Goal: Information Seeking & Learning: Learn about a topic

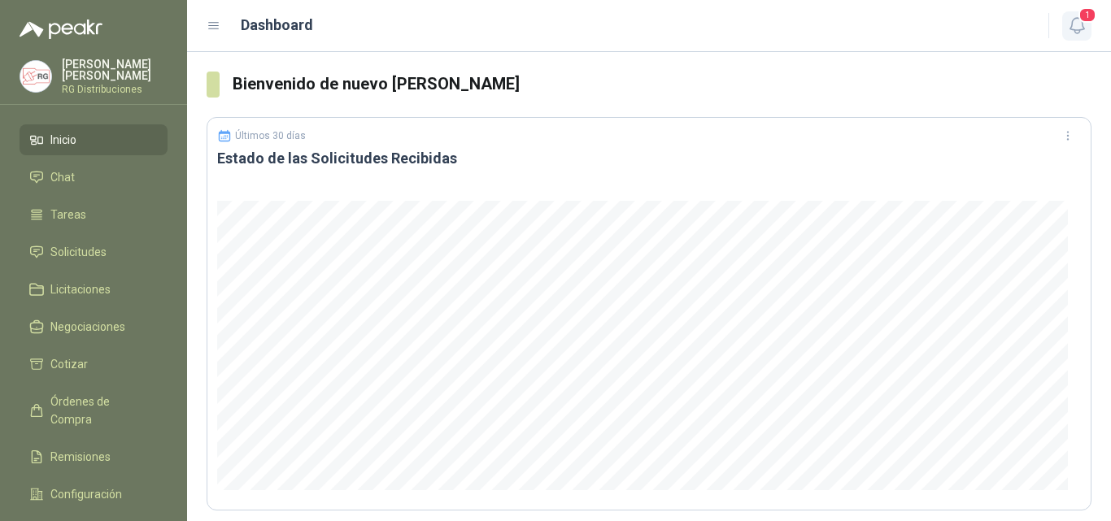
click at [1086, 23] on span "1" at bounding box center [1087, 14] width 18 height 15
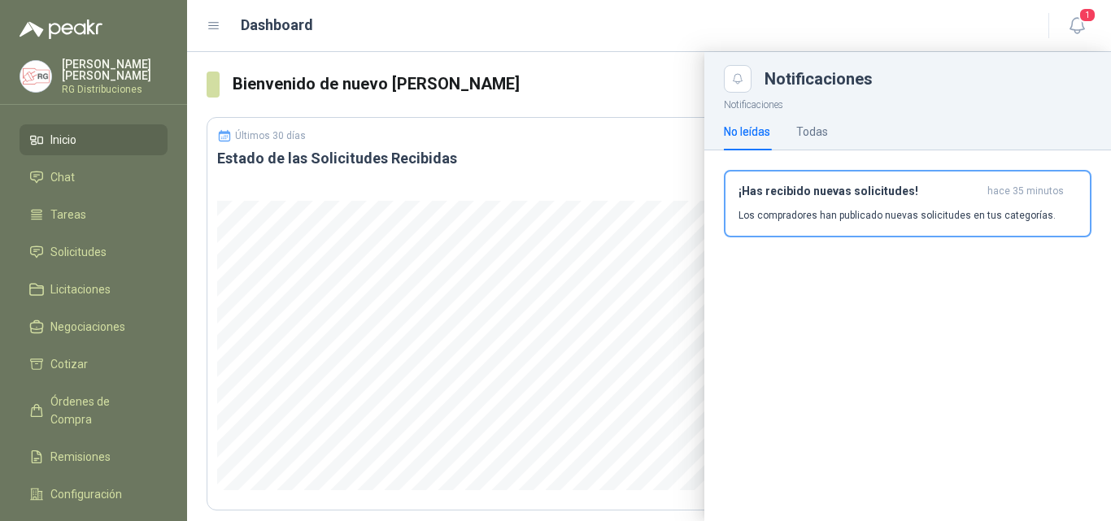
click at [851, 197] on h3 "¡Has recibido nuevas solicitudes!" at bounding box center [859, 192] width 242 height 14
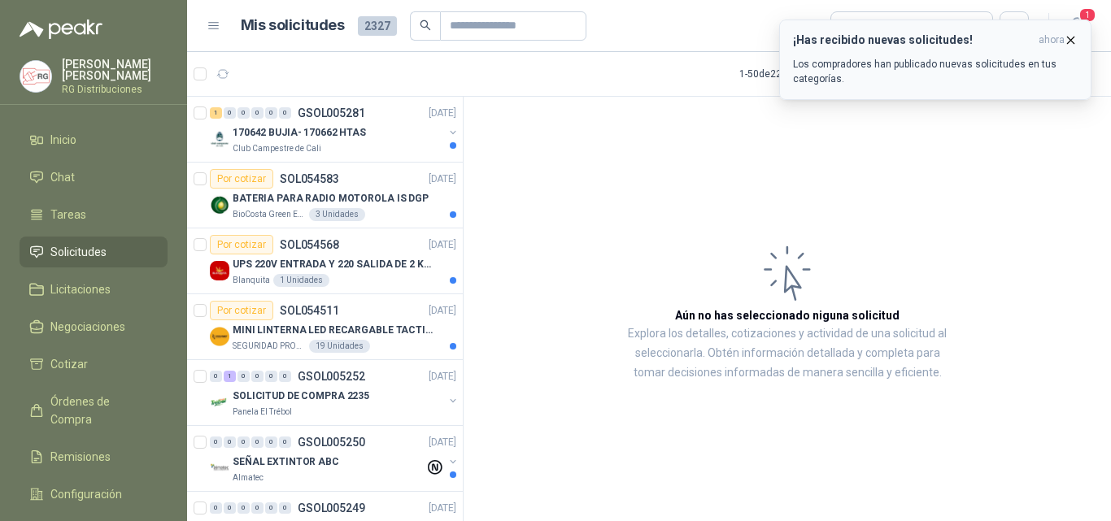
click at [1069, 40] on icon "button" at bounding box center [1071, 40] width 14 height 14
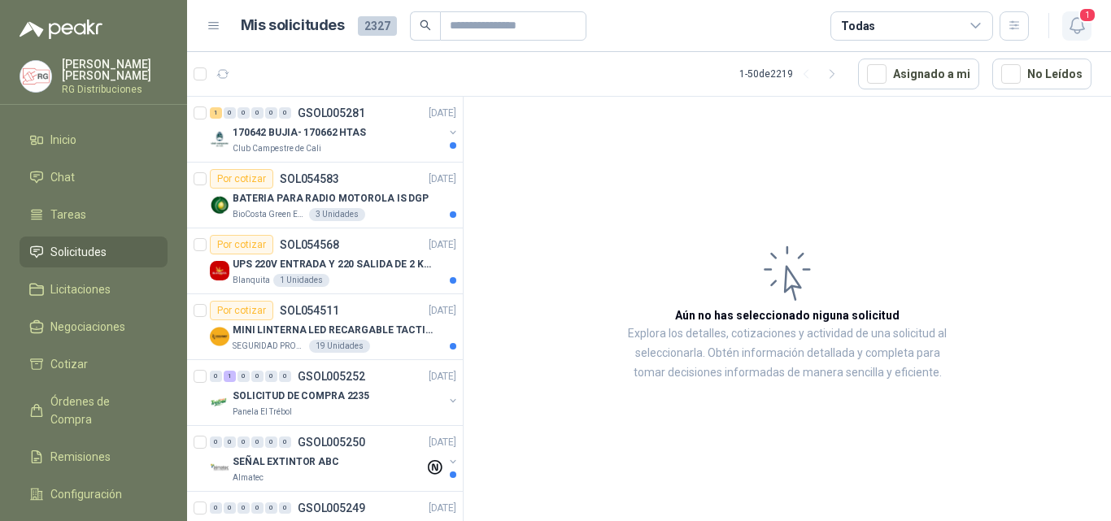
click at [1077, 29] on icon "button" at bounding box center [1077, 25] width 20 height 20
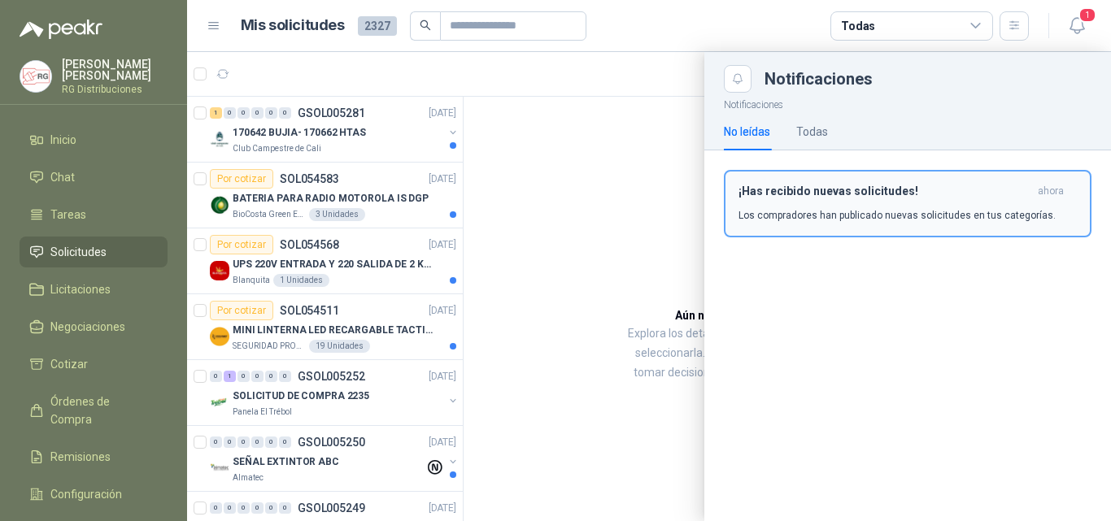
click at [890, 223] on button "¡Has recibido nuevas solicitudes! ahora Los compradores han publicado nuevas so…" at bounding box center [908, 203] width 368 height 67
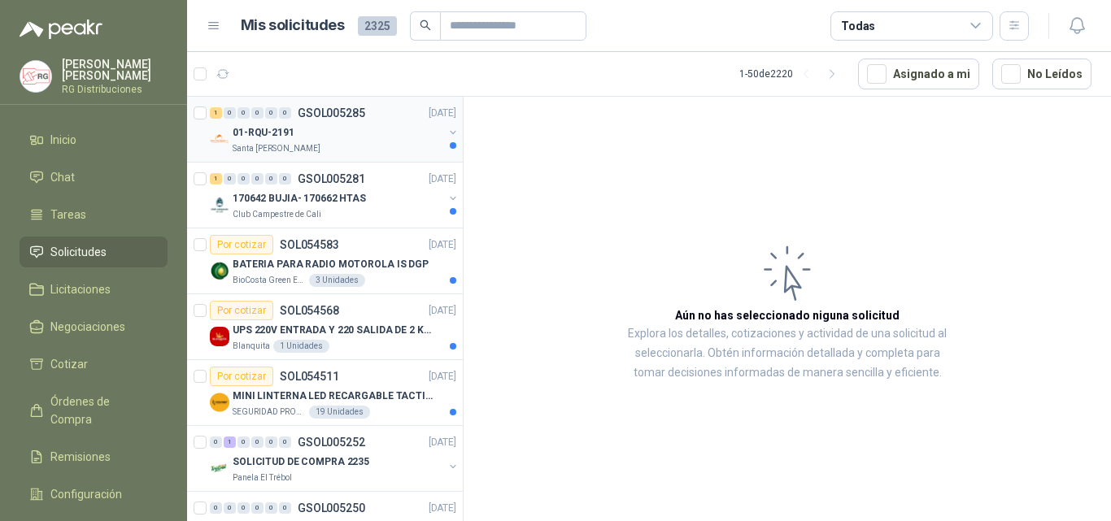
click at [364, 144] on div "Santa [PERSON_NAME]" at bounding box center [338, 148] width 211 height 13
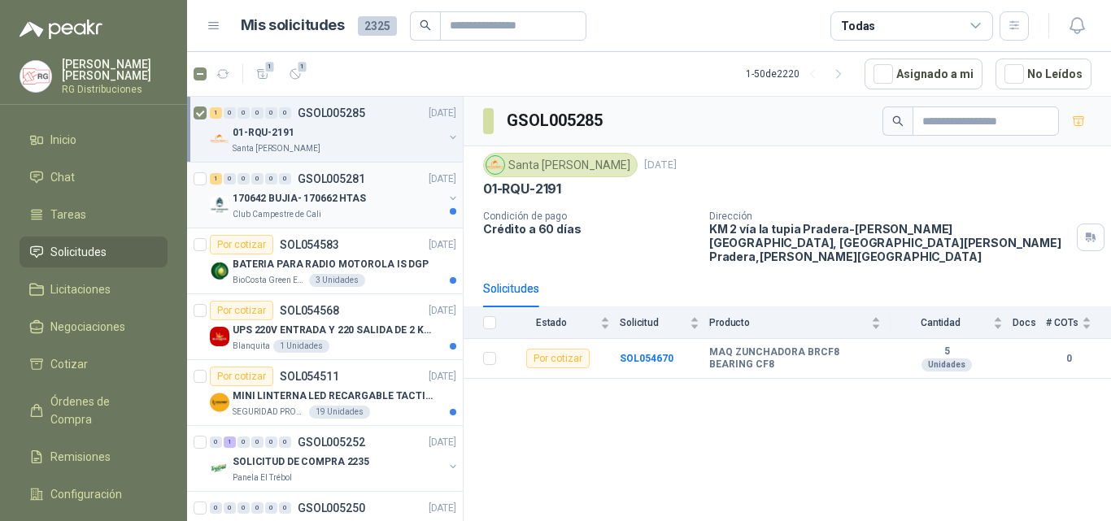
click at [371, 221] on div "1 0 0 0 0 0 GSOL005281 [DATE] 170642 BUJIA- 170662 HTAS Club Campestre de Cali" at bounding box center [325, 196] width 276 height 66
click at [336, 198] on p "170642 BUJIA- 170662 HTAS" at bounding box center [299, 198] width 133 height 15
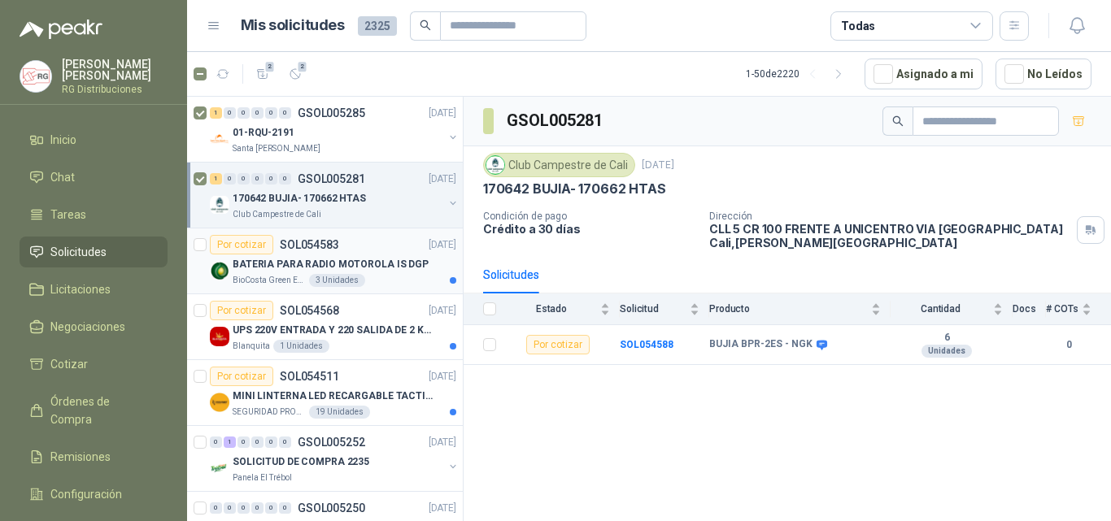
click at [362, 276] on div "BioCosta [PERSON_NAME] Energy S.A.S 3 Unidades" at bounding box center [345, 280] width 224 height 13
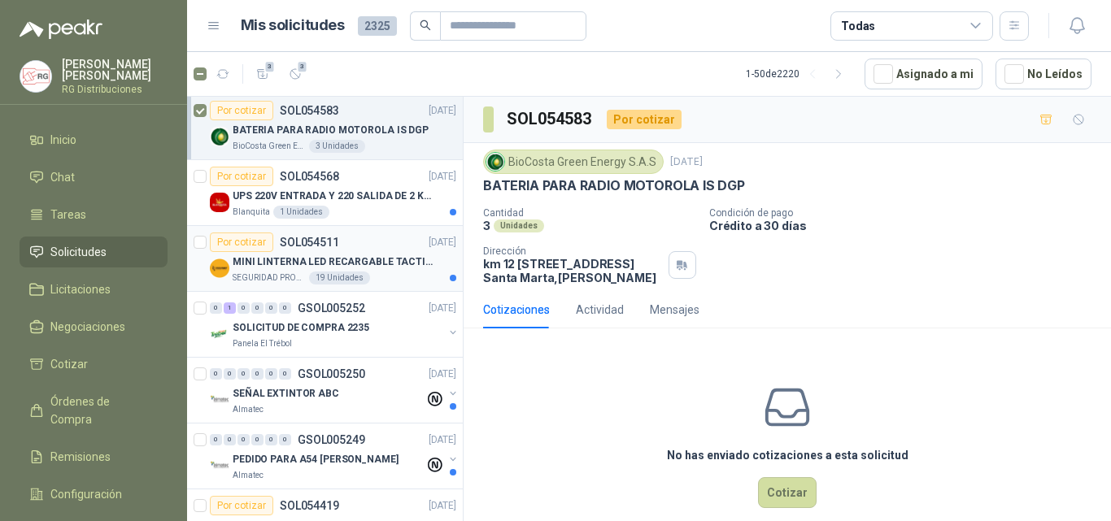
scroll to position [163, 0]
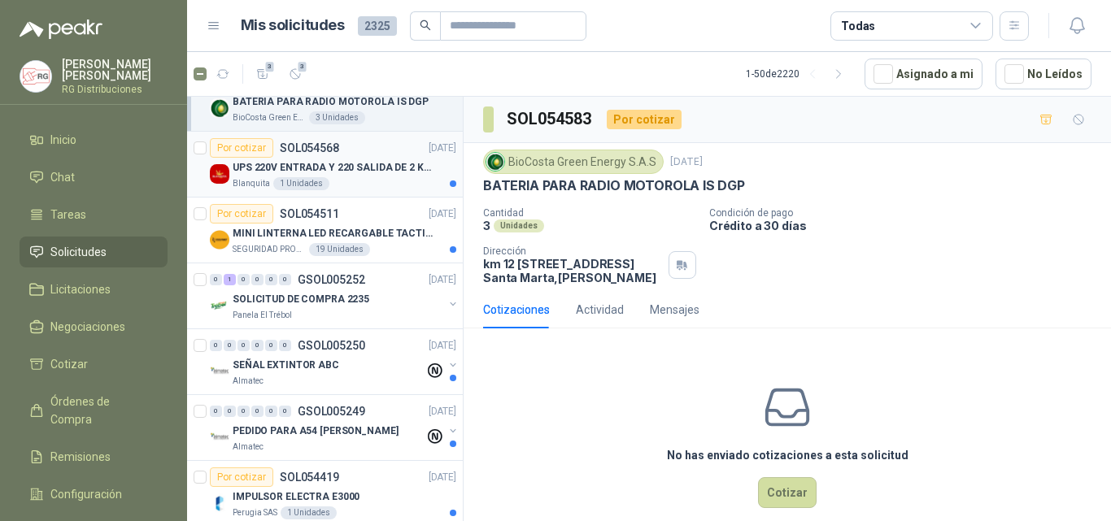
click at [372, 177] on div "Blanquita 1 Unidades" at bounding box center [345, 183] width 224 height 13
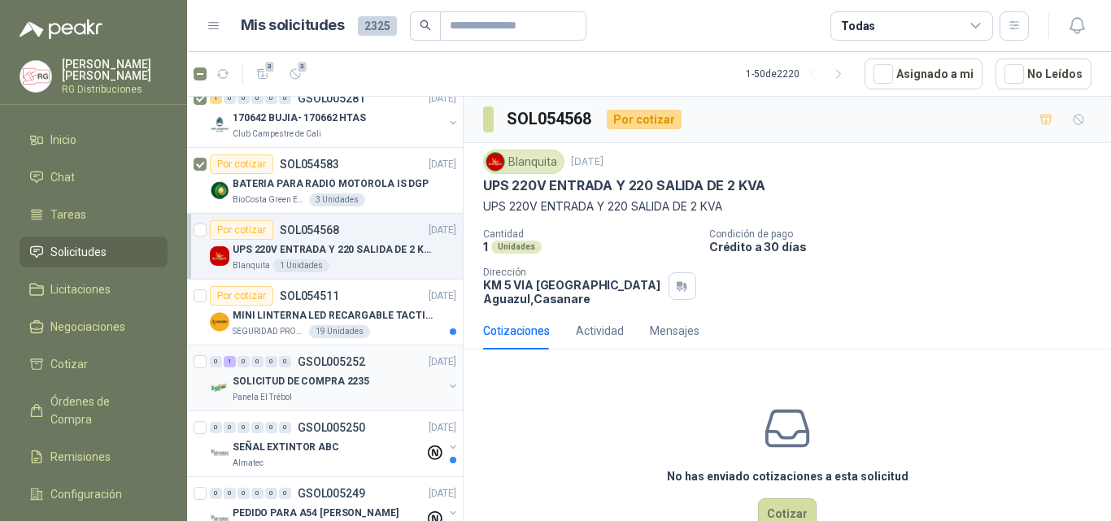
scroll to position [81, 0]
click at [300, 72] on span "3" at bounding box center [302, 66] width 11 height 13
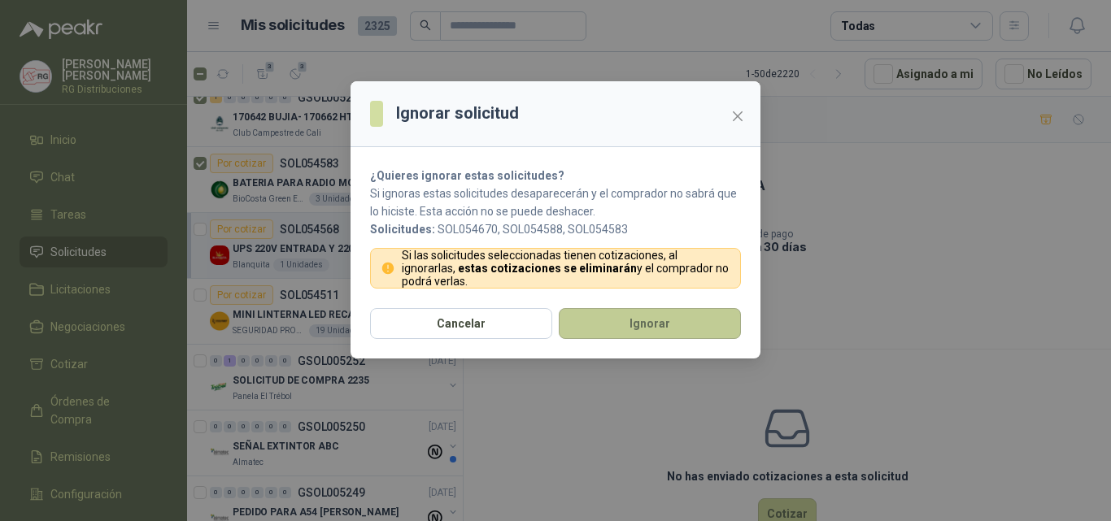
click at [606, 321] on button "Ignorar" at bounding box center [650, 323] width 182 height 31
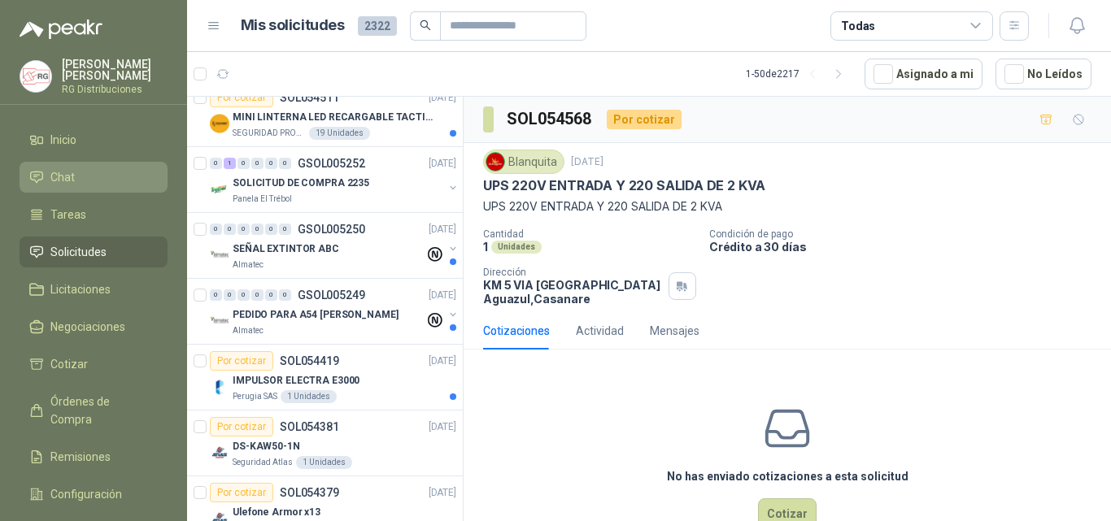
scroll to position [0, 0]
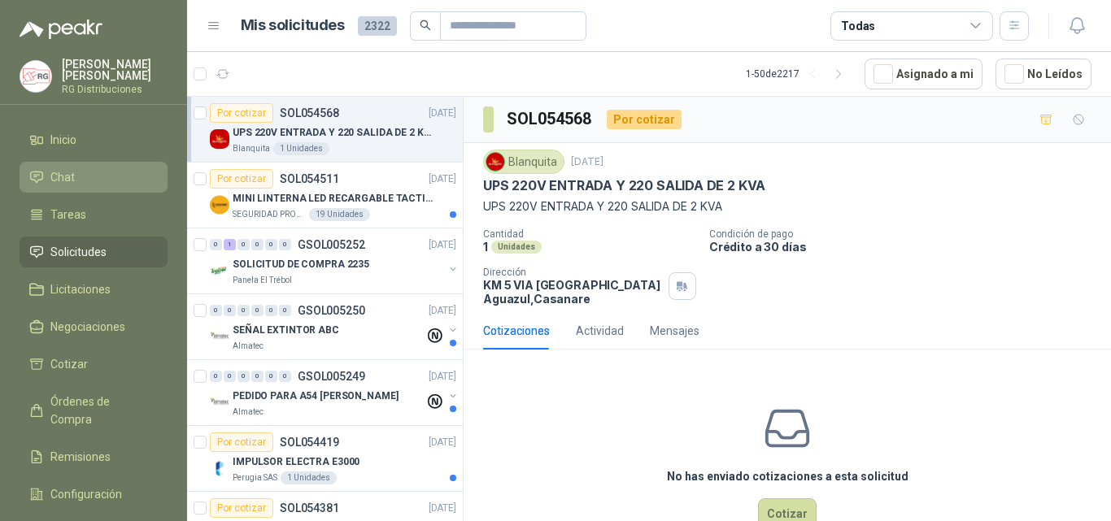
click at [73, 172] on span "Chat" at bounding box center [62, 177] width 24 height 18
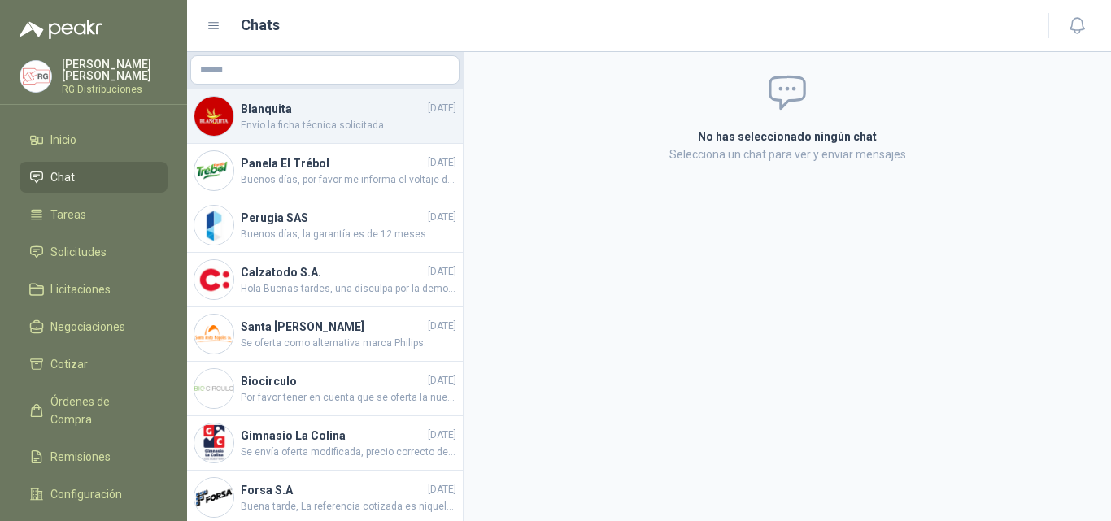
click at [303, 125] on span "Envío la ficha técnica solicitada." at bounding box center [348, 125] width 215 height 15
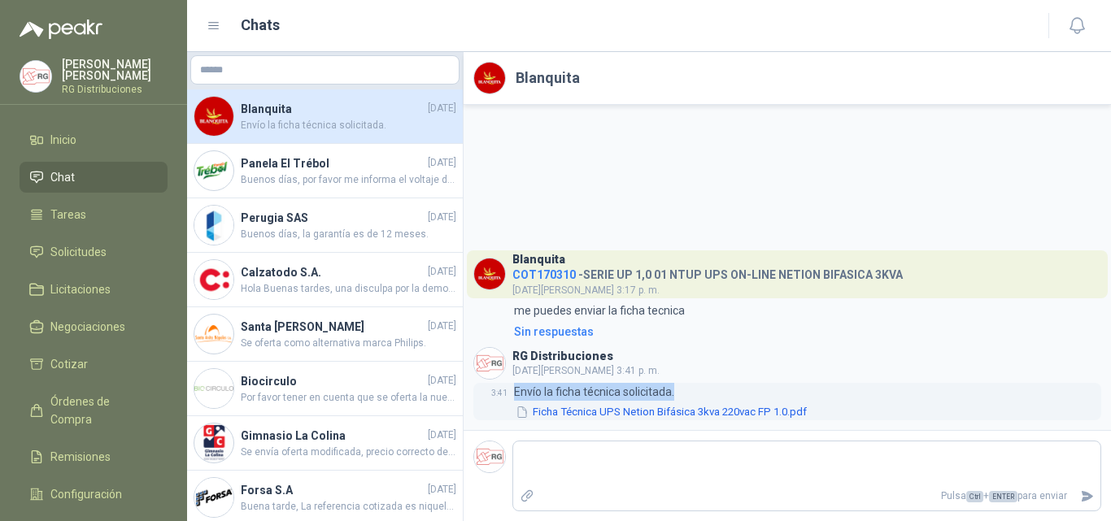
drag, startPoint x: 509, startPoint y: 391, endPoint x: 691, endPoint y: 386, distance: 182.2
click at [691, 386] on div "3:41 Envío la ficha técnica solicitada. Ficha Técnica UPS Netion Bifásica 3kva …" at bounding box center [787, 402] width 628 height 38
click at [742, 362] on header "RG Distribuciones [DATE][PERSON_NAME] 3:41 p. m." at bounding box center [787, 363] width 628 height 33
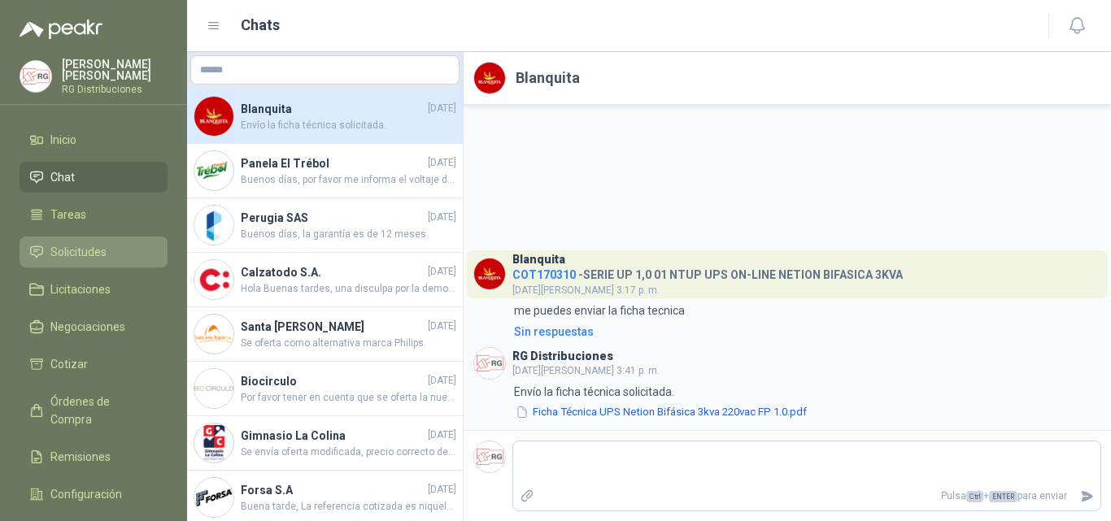
click at [81, 245] on span "Solicitudes" at bounding box center [78, 252] width 56 height 18
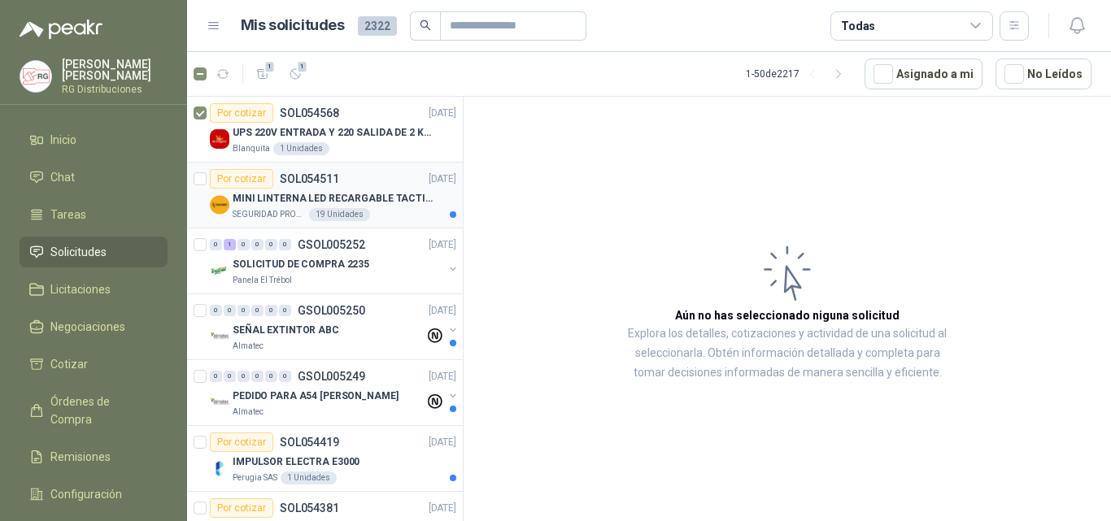
click at [345, 195] on p "MINI LINTERNA LED RECARGABLE TACTICA" at bounding box center [334, 198] width 202 height 15
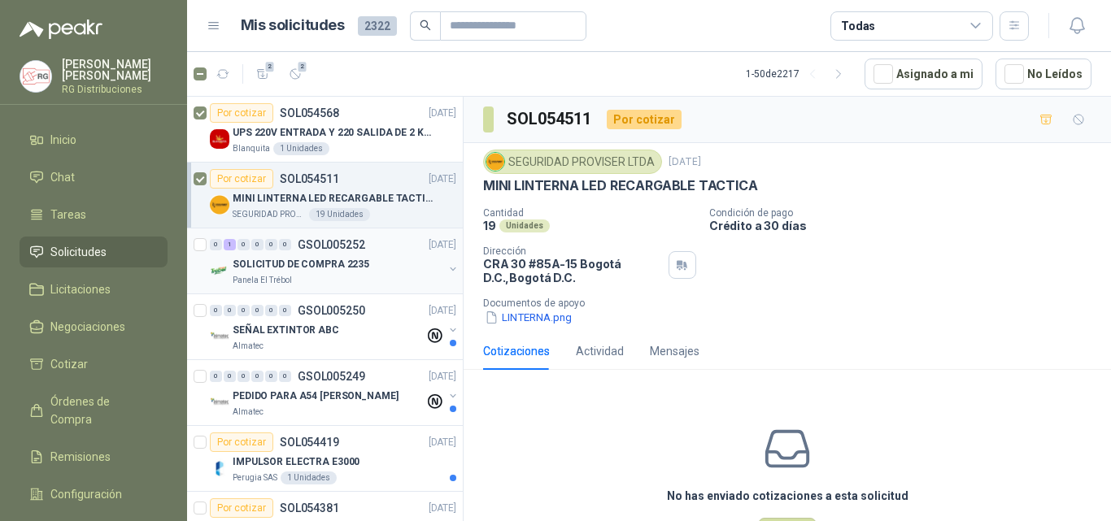
click at [311, 267] on p "SOLICITUD DE COMPRA 2235" at bounding box center [301, 264] width 137 height 15
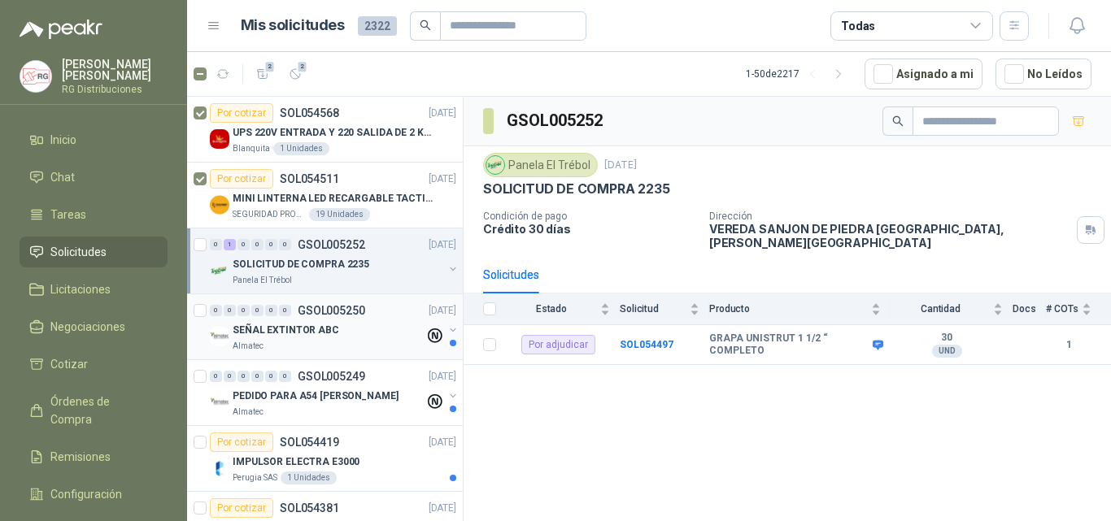
click at [303, 333] on p "SEÑAL EXTINTOR ABC" at bounding box center [286, 330] width 107 height 15
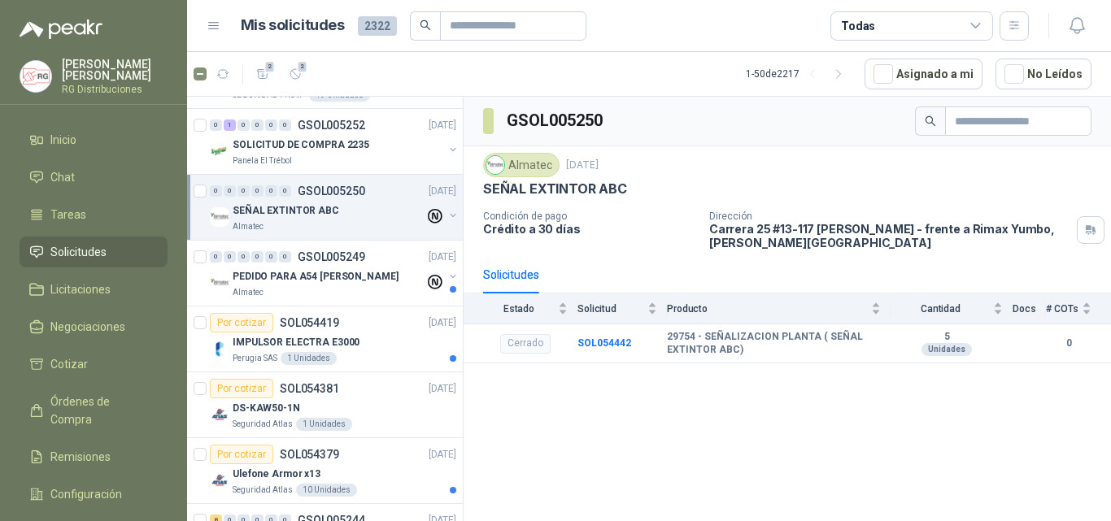
scroll to position [163, 0]
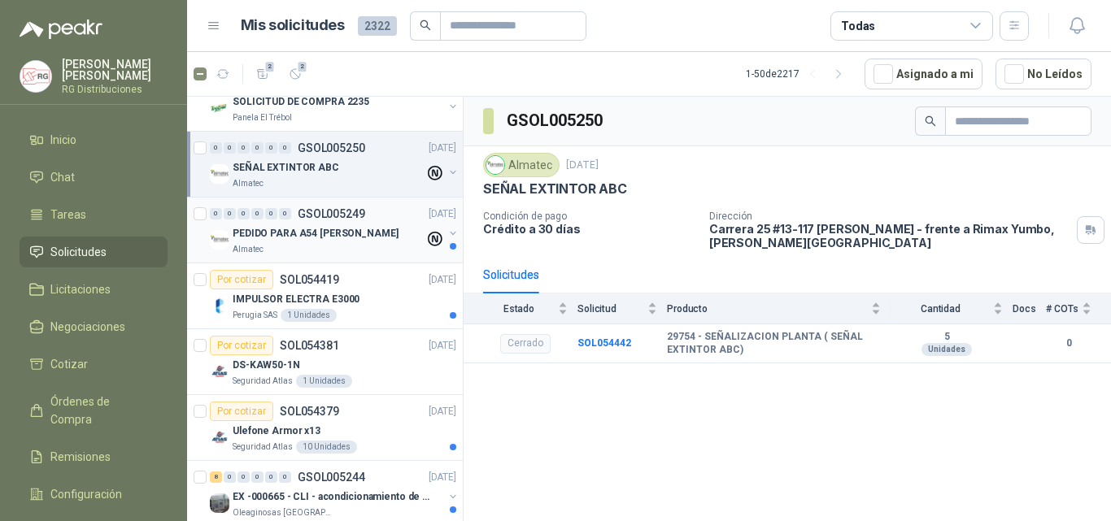
click at [343, 238] on p "PEDIDO PARA A54 [PERSON_NAME]" at bounding box center [316, 233] width 166 height 15
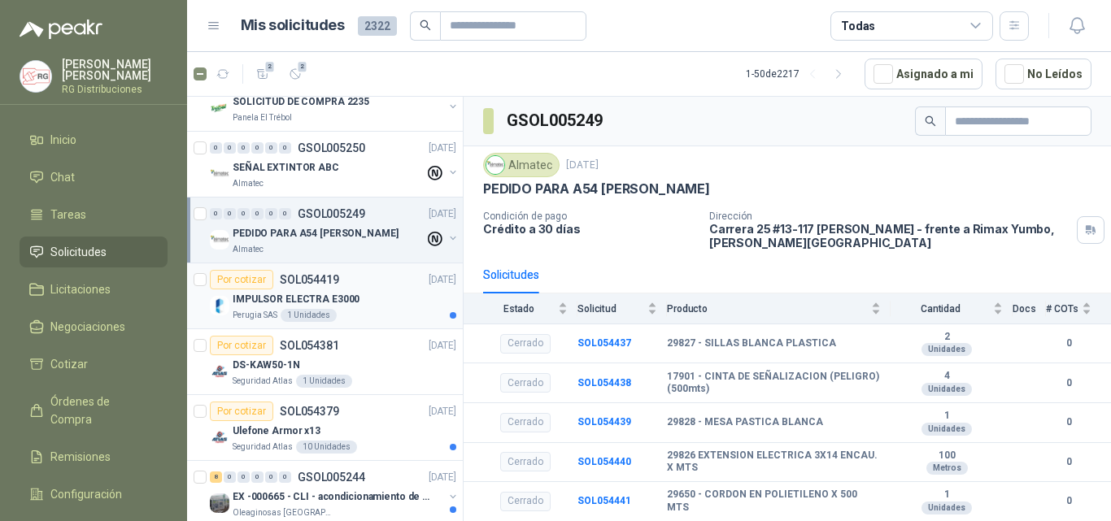
click at [362, 297] on div "IMPULSOR ELECTRA E3000" at bounding box center [345, 299] width 224 height 20
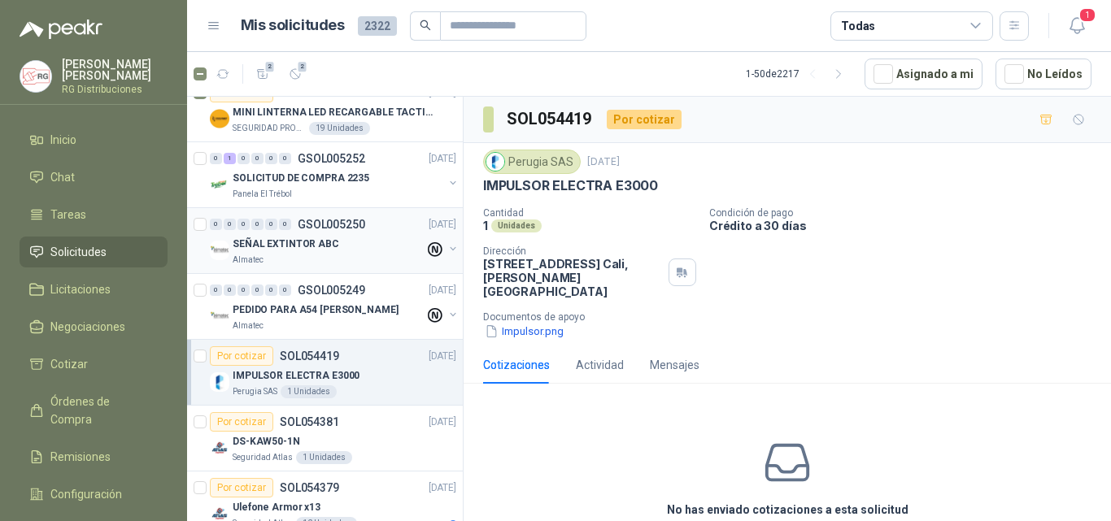
scroll to position [244, 0]
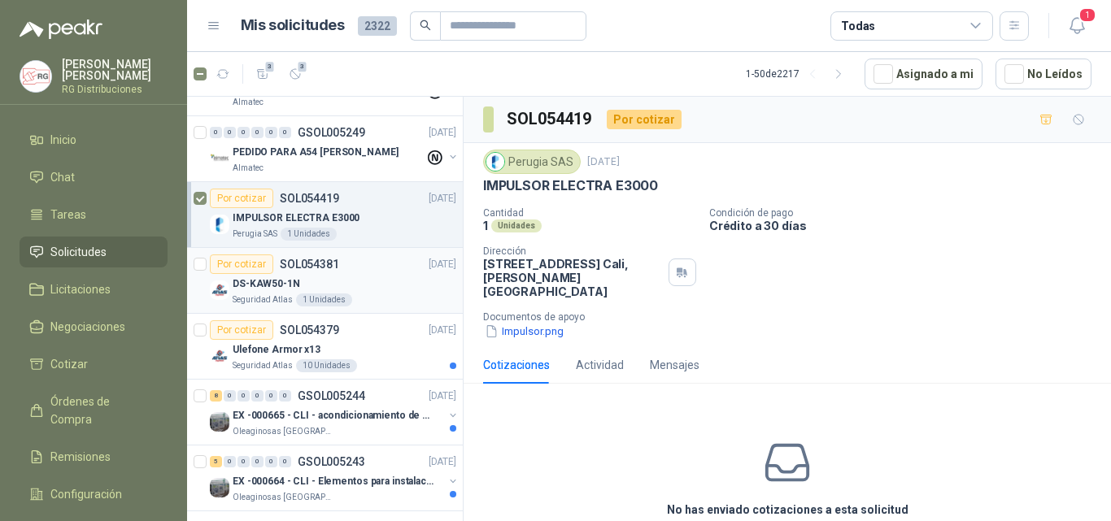
click at [346, 277] on div "DS-KAW50-1N" at bounding box center [345, 284] width 224 height 20
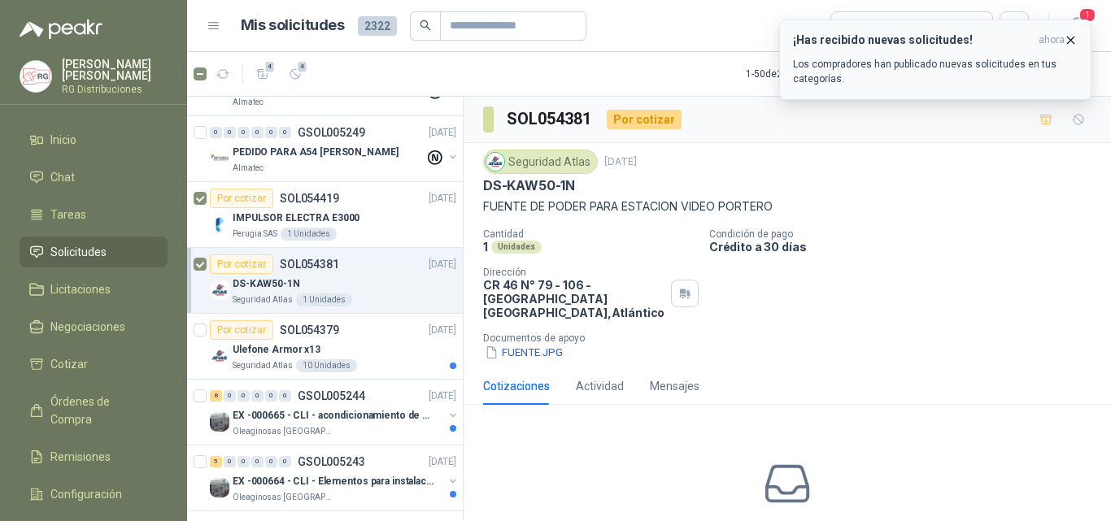
click at [1069, 41] on icon "button" at bounding box center [1071, 40] width 14 height 14
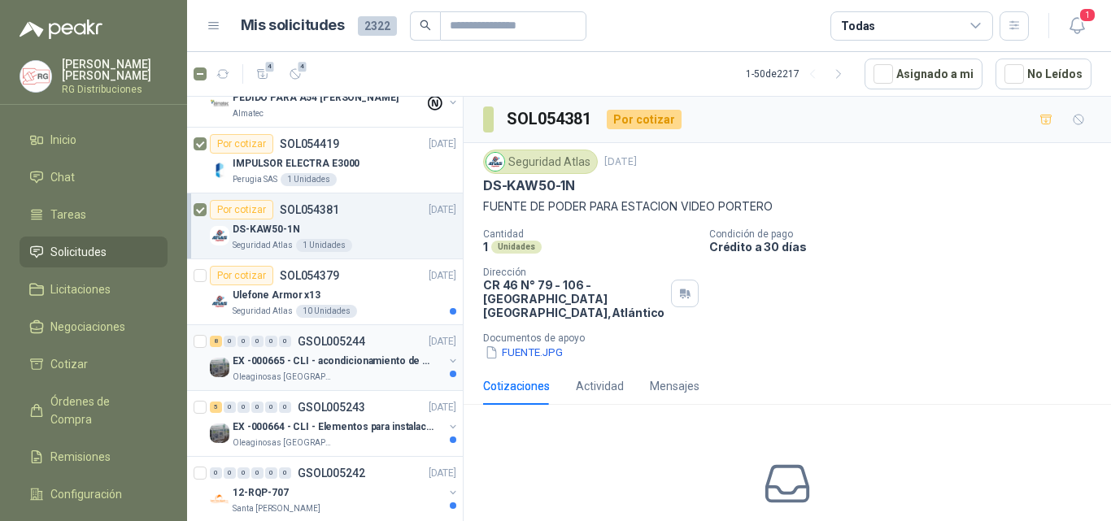
scroll to position [325, 0]
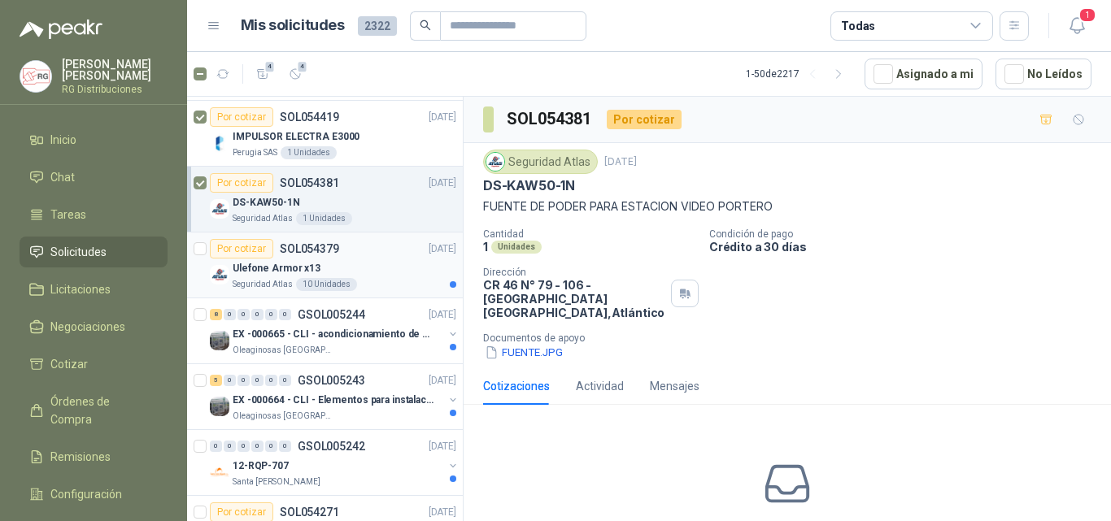
click at [377, 252] on div "Por cotizar SOL054379 [DATE]" at bounding box center [333, 249] width 246 height 20
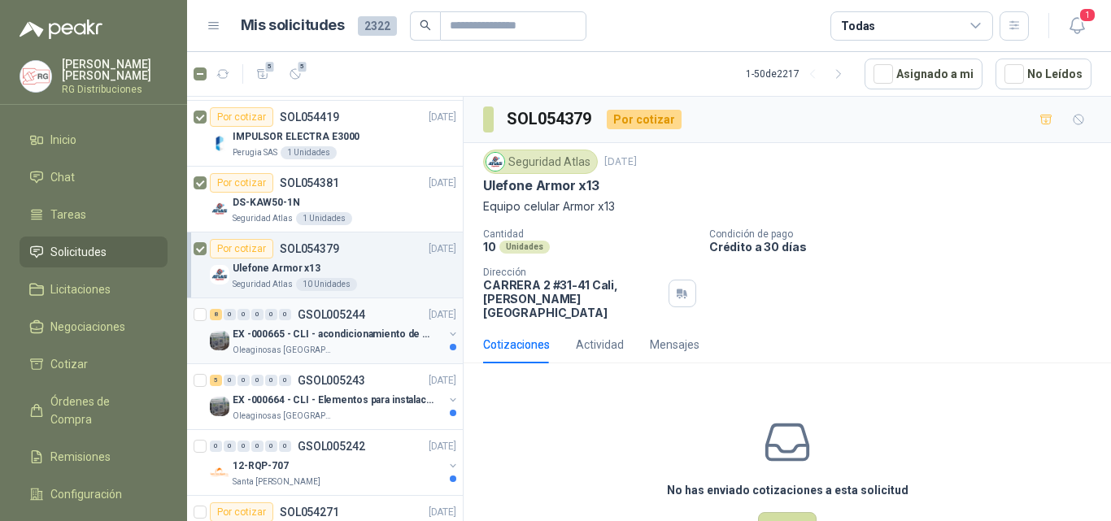
click at [345, 335] on p "EX -000665 - CLI - acondicionamiento de caja para" at bounding box center [334, 334] width 202 height 15
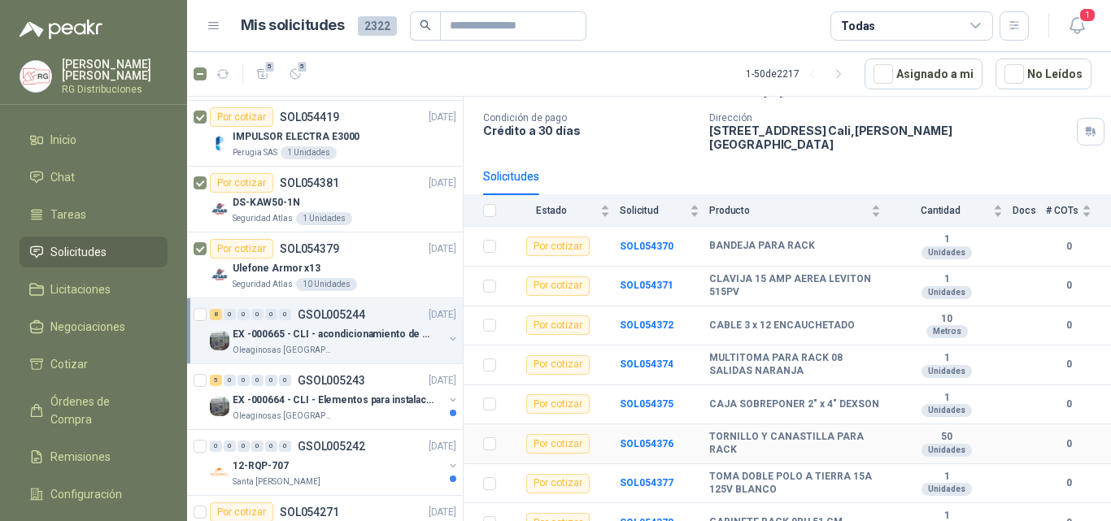
scroll to position [103, 0]
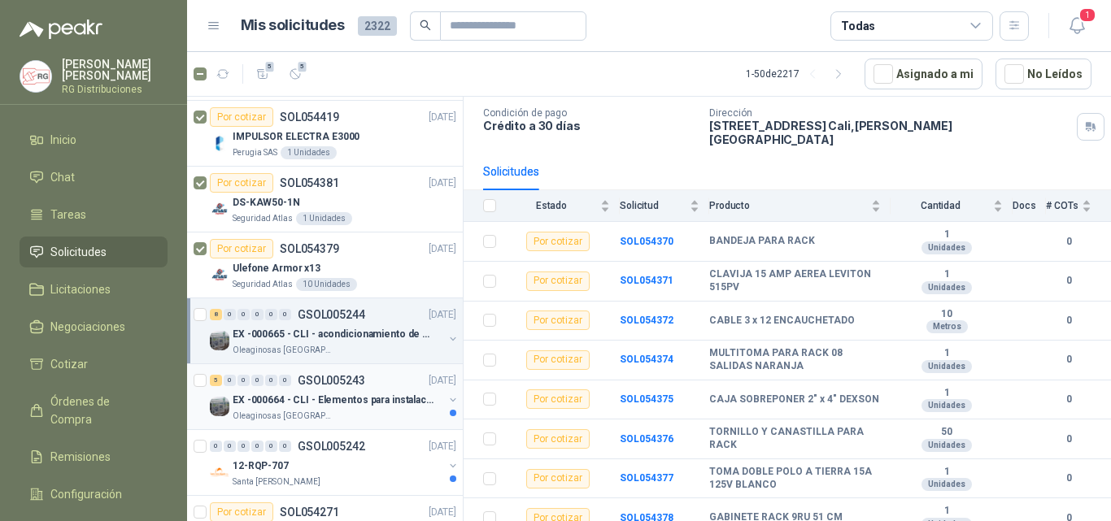
click at [322, 402] on p "EX -000664 - CLI - Elementos para instalacion de c" at bounding box center [334, 400] width 202 height 15
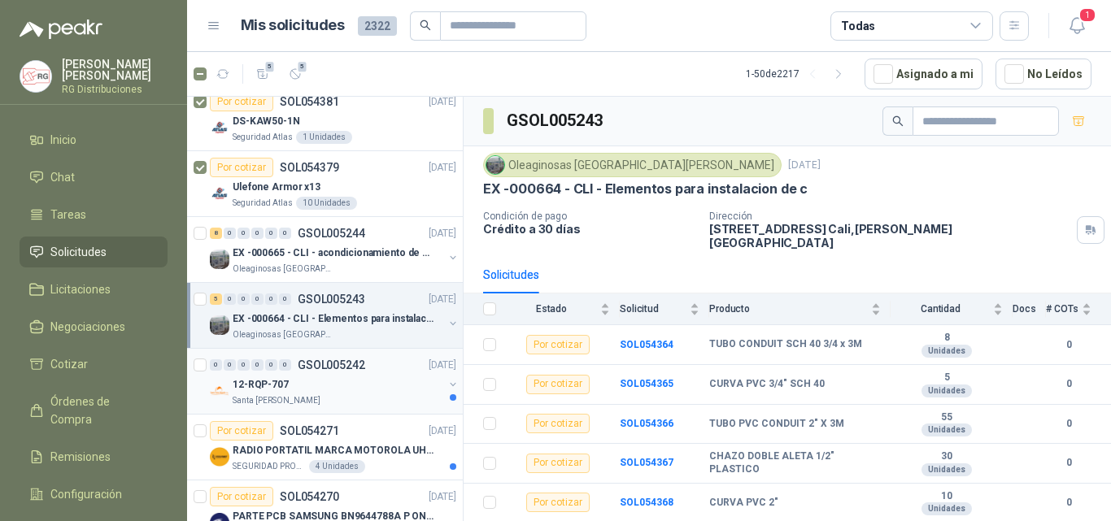
scroll to position [488, 0]
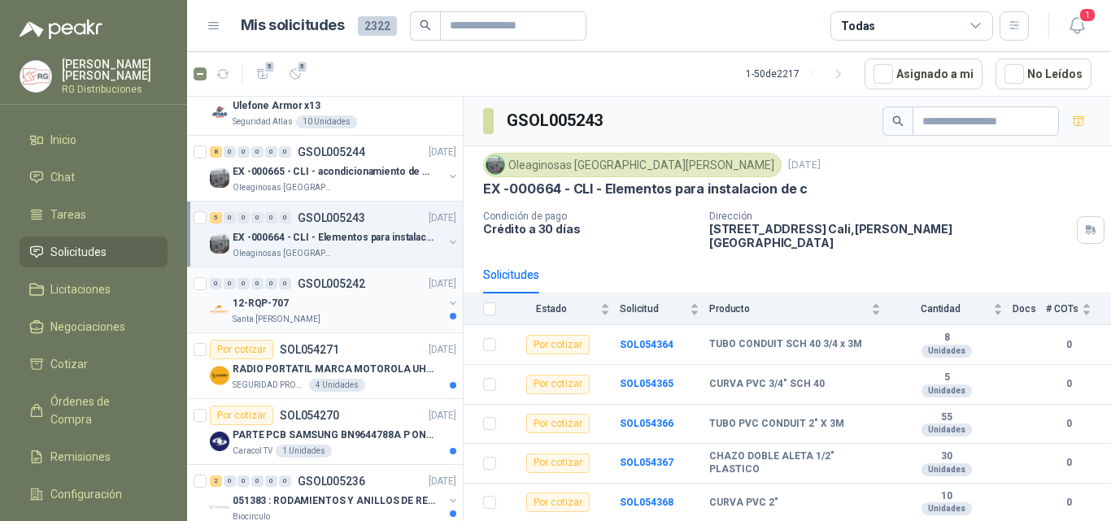
click at [349, 299] on div "12-RQP-707" at bounding box center [338, 304] width 211 height 20
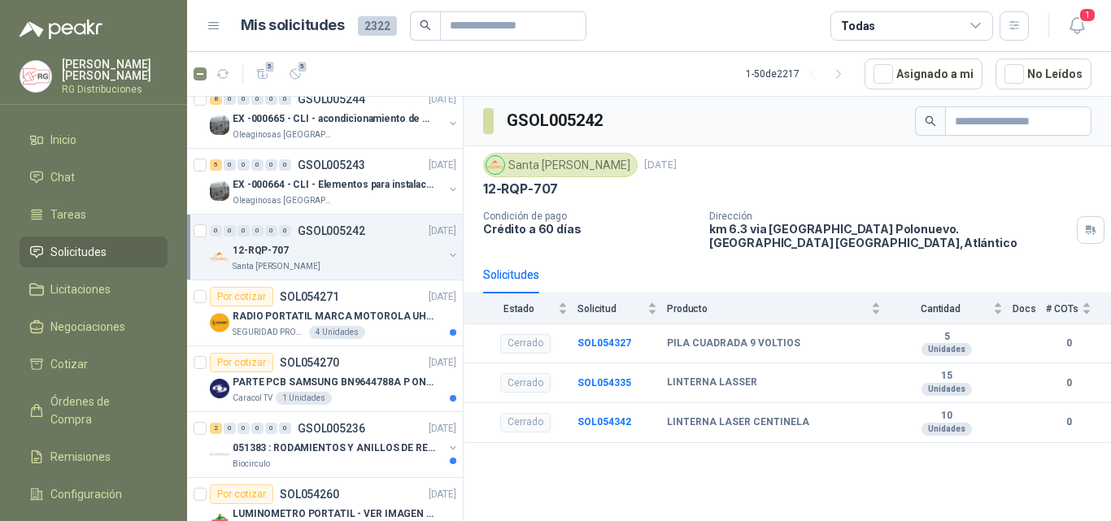
scroll to position [569, 0]
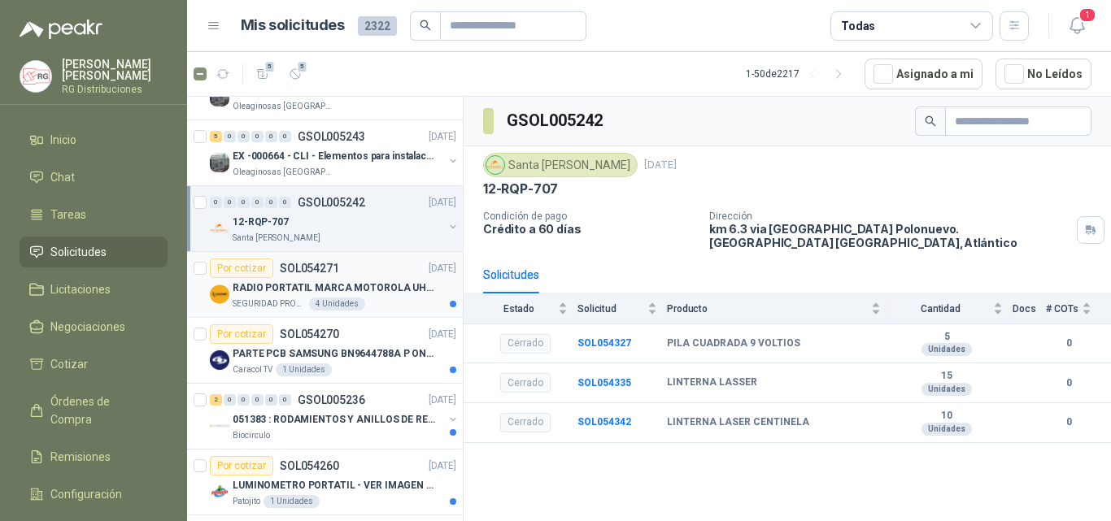
click at [350, 295] on p "RADIO PORTATIL MARCA MOTOROLA UHF SIN PANTALLA CON GPS, INCLUYE: ANTENA, BATERI…" at bounding box center [334, 288] width 202 height 15
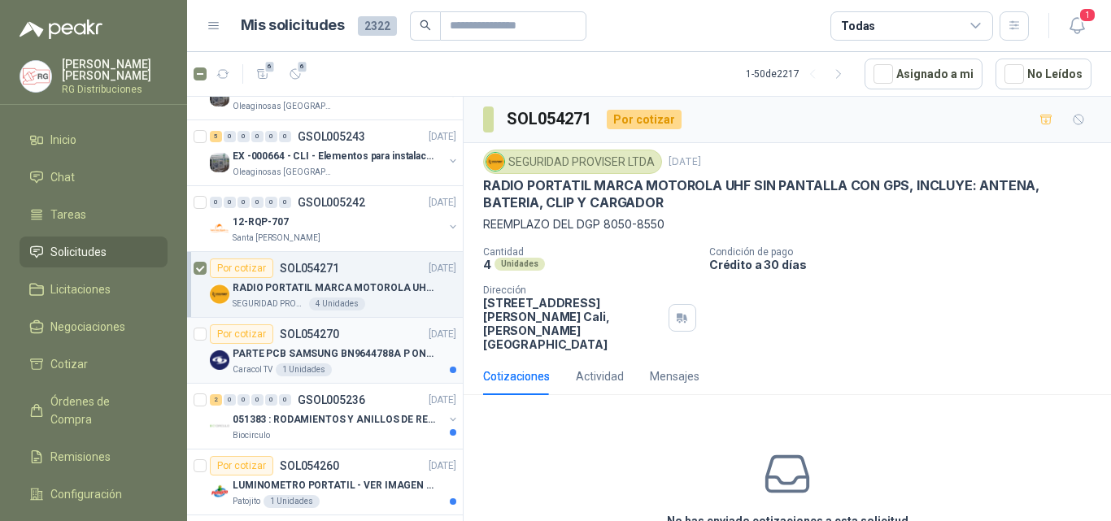
click at [378, 347] on p "PARTE PCB SAMSUNG BN9644788A P ONECONNE" at bounding box center [334, 353] width 202 height 15
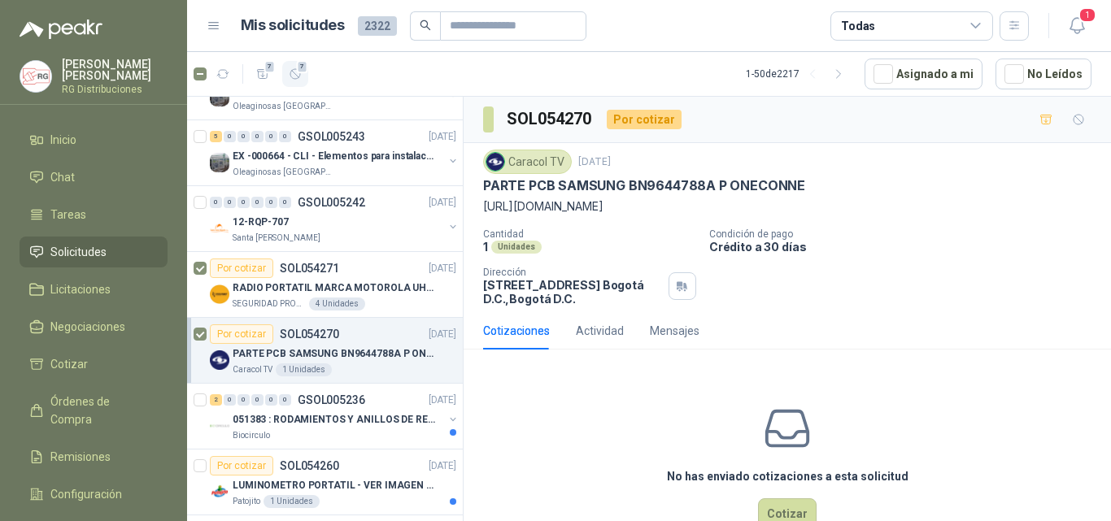
click at [297, 74] on div "7" at bounding box center [296, 74] width 14 height 14
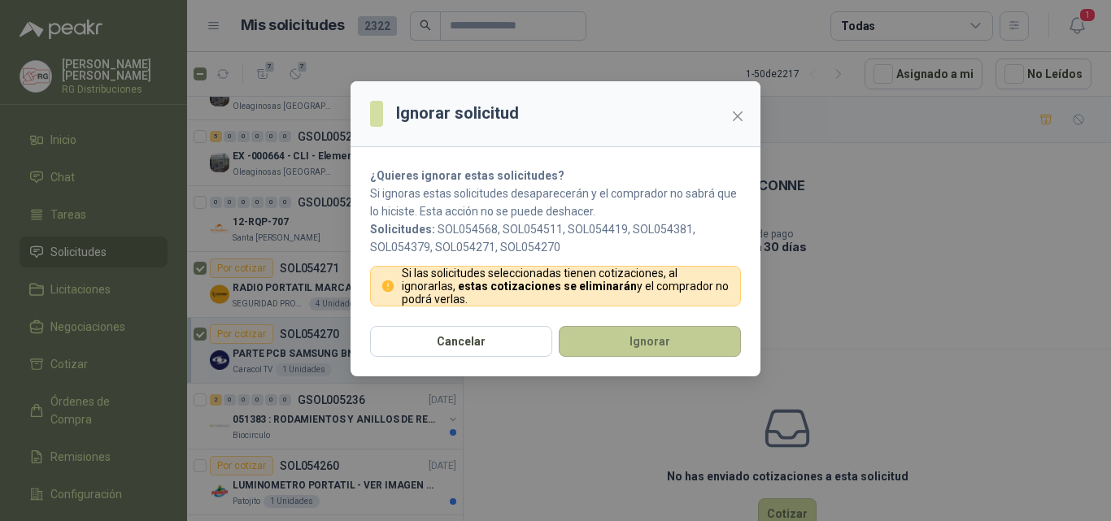
click at [602, 344] on button "Ignorar" at bounding box center [650, 341] width 182 height 31
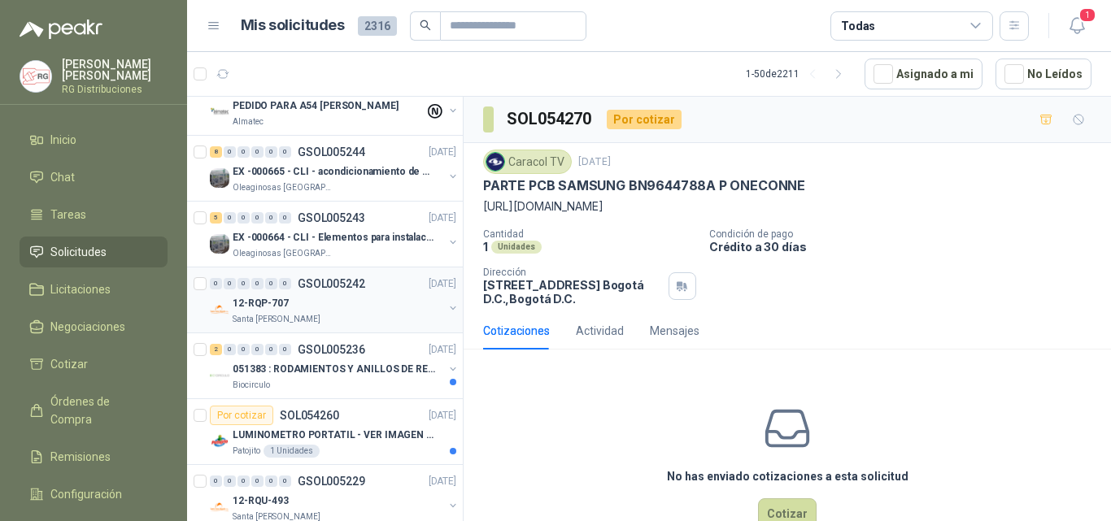
scroll to position [143, 0]
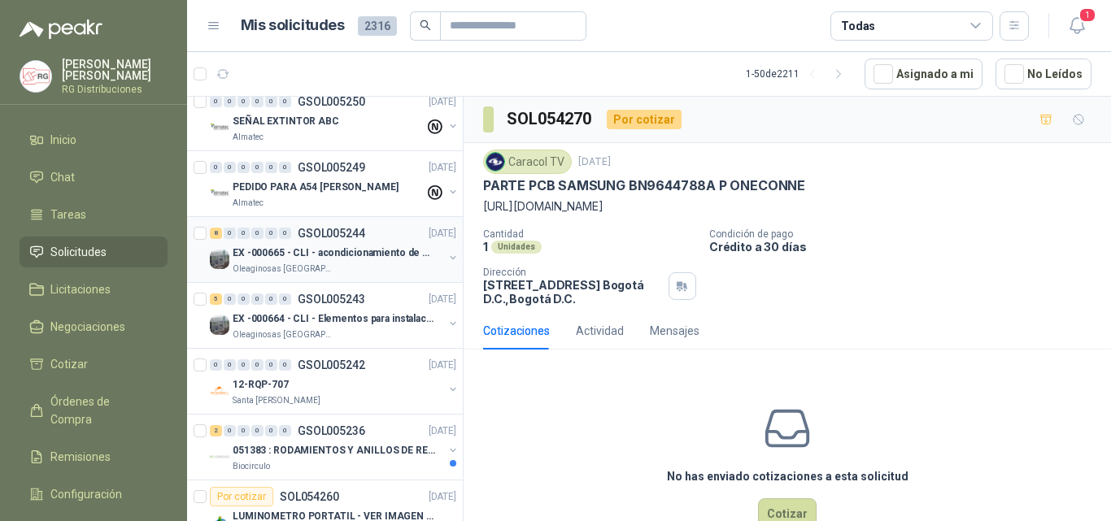
click at [355, 256] on p "EX -000665 - CLI - acondicionamiento de caja para" at bounding box center [334, 253] width 202 height 15
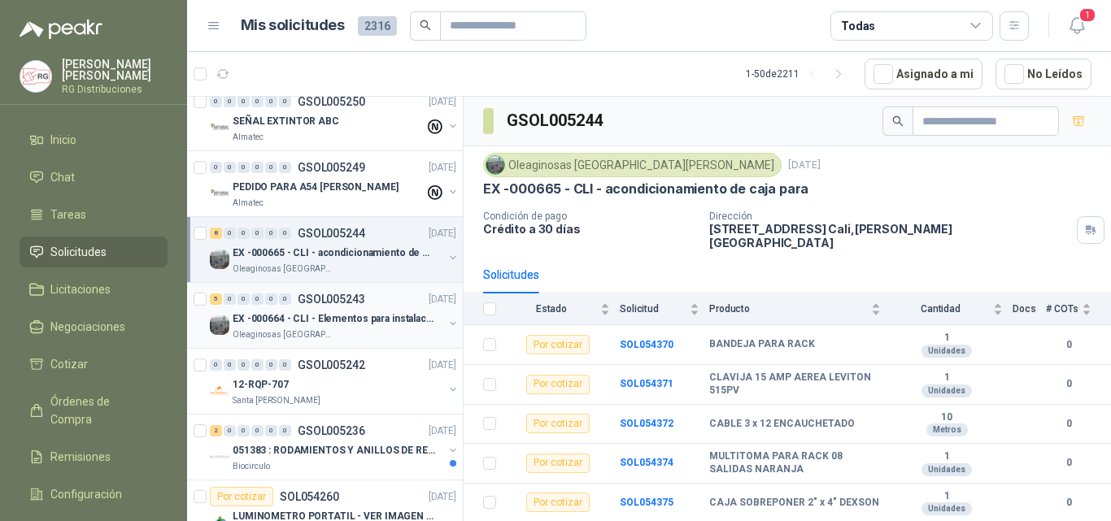
click at [355, 323] on p "EX -000664 - CLI - Elementos para instalacion de c" at bounding box center [334, 318] width 202 height 15
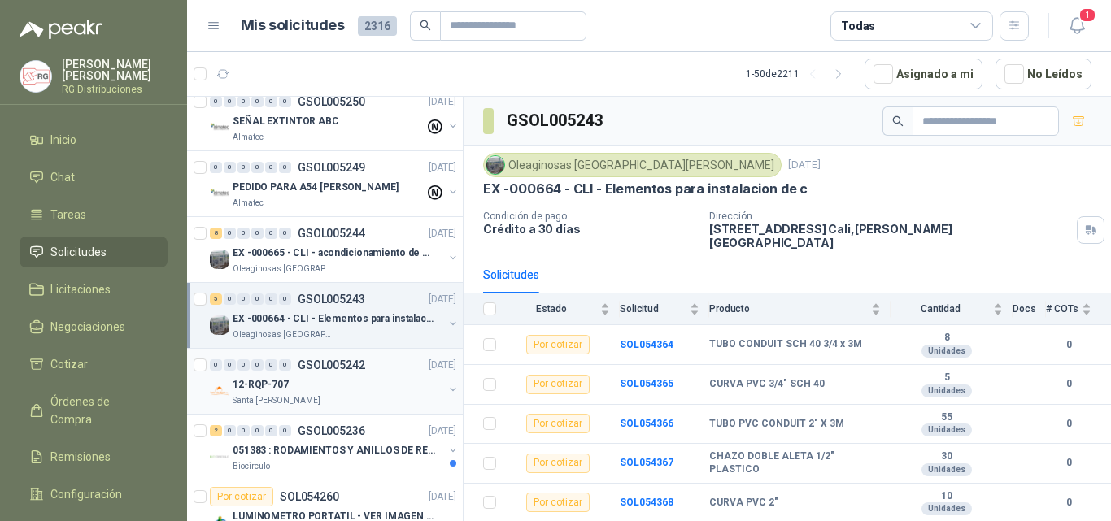
scroll to position [224, 0]
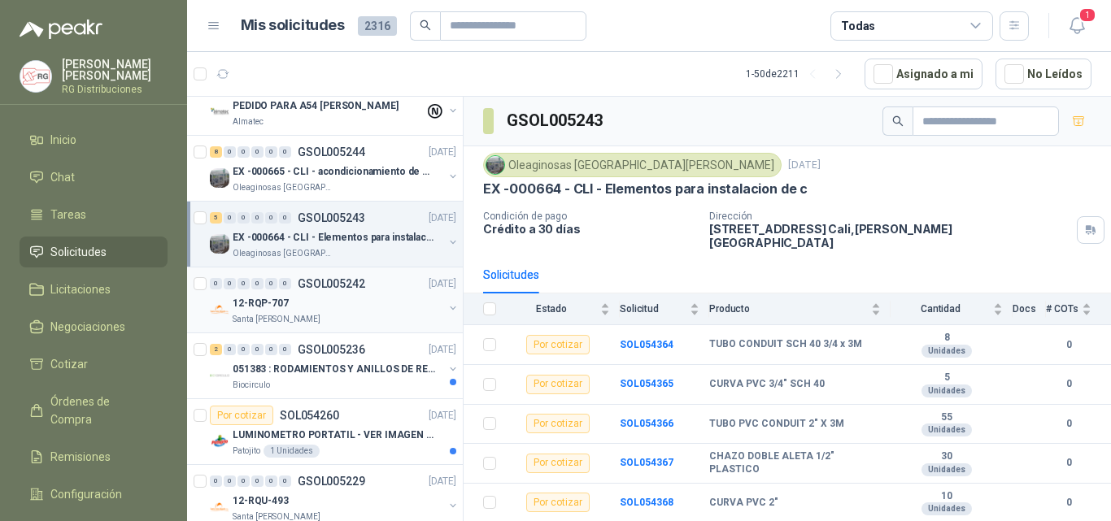
click at [353, 369] on p "051383 : RODAMIENTOS Y ANILLOS DE RETENCION RUEDAS" at bounding box center [334, 369] width 202 height 15
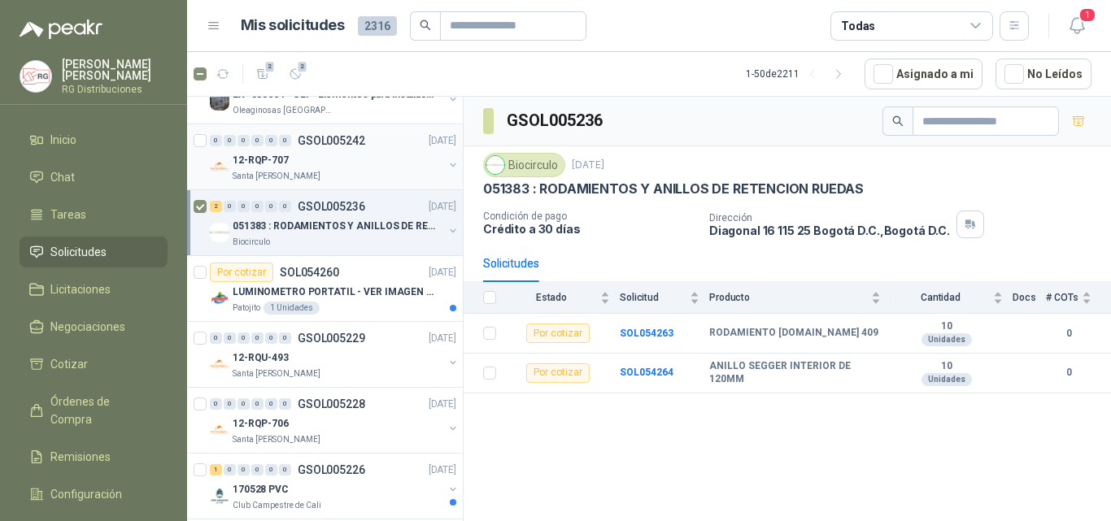
scroll to position [387, 0]
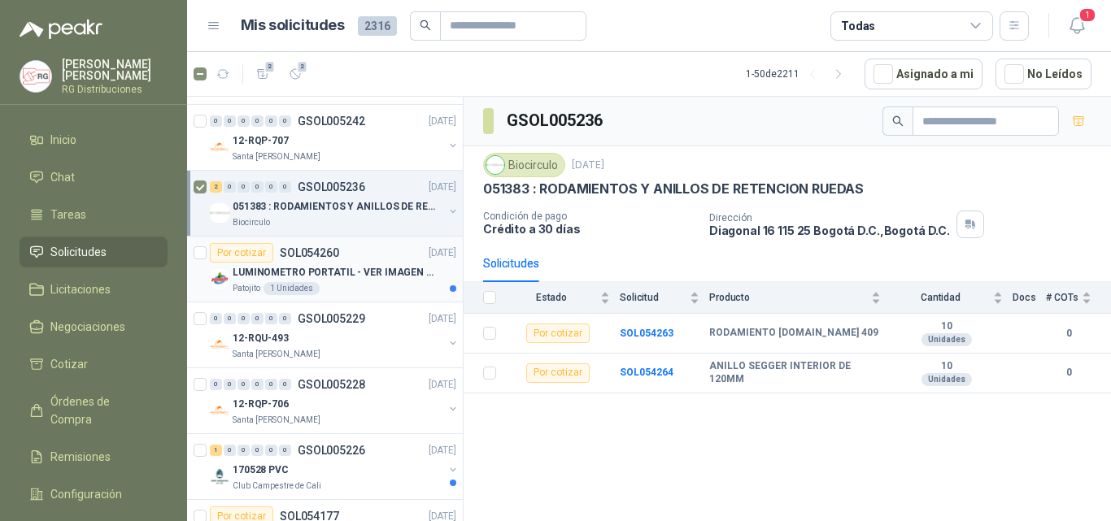
click at [356, 267] on p "LUMINOMETRO PORTATIL - VER IMAGEN ADJUNTA" at bounding box center [334, 272] width 202 height 15
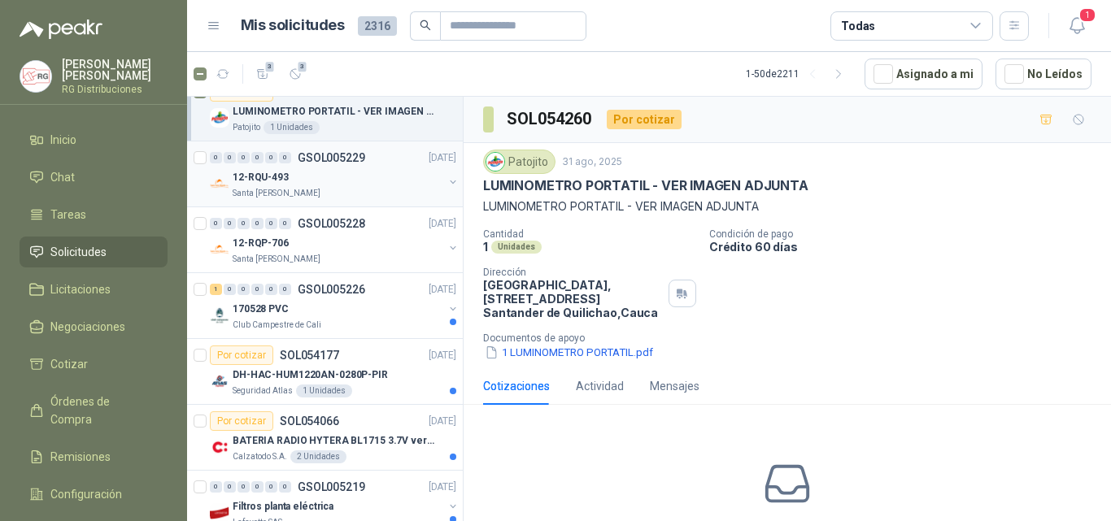
scroll to position [550, 0]
click at [369, 180] on div "12-RQU-493" at bounding box center [338, 176] width 211 height 20
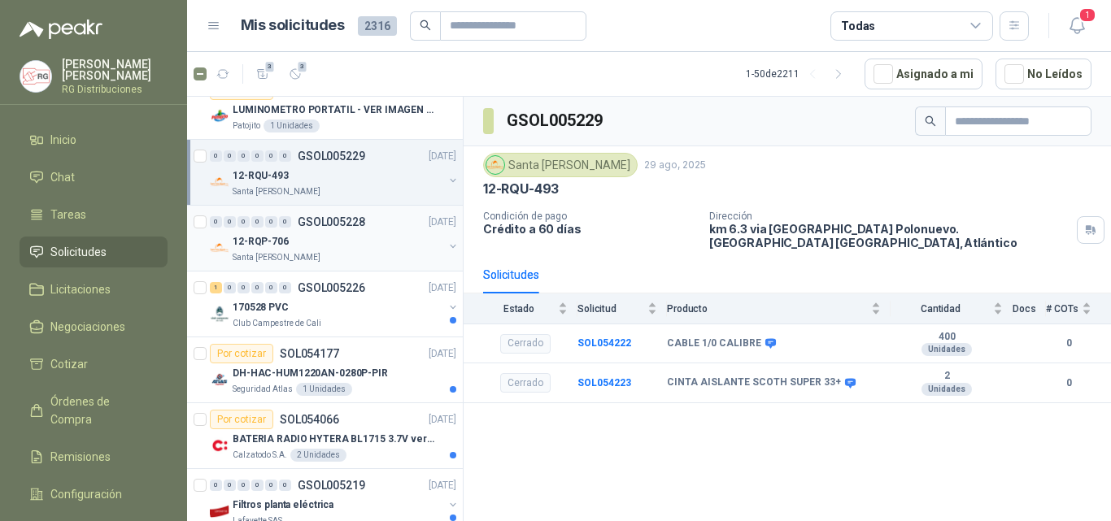
click at [363, 246] on div "12-RQP-706" at bounding box center [338, 242] width 211 height 20
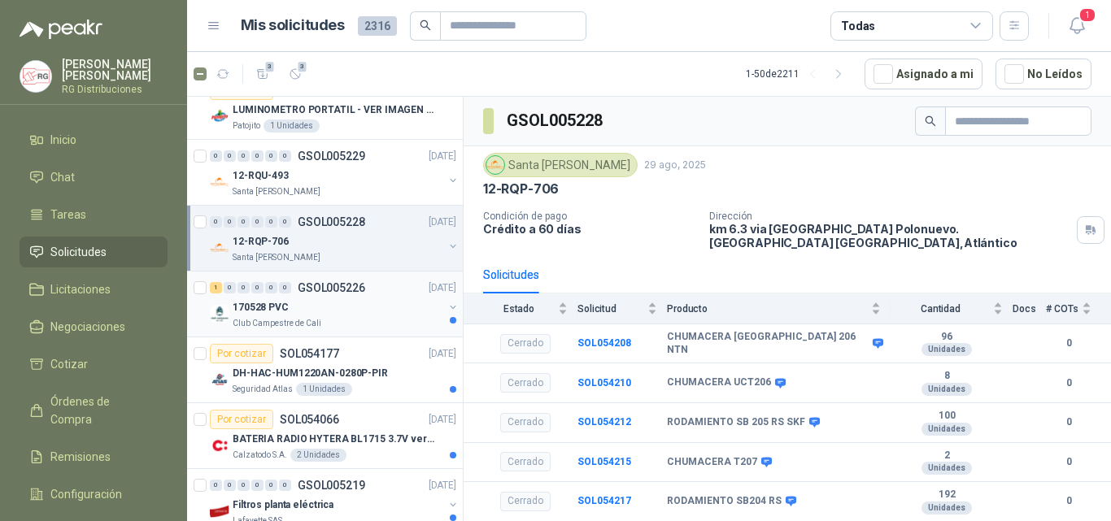
click at [365, 328] on div "Club Campestre de Cali" at bounding box center [338, 323] width 211 height 13
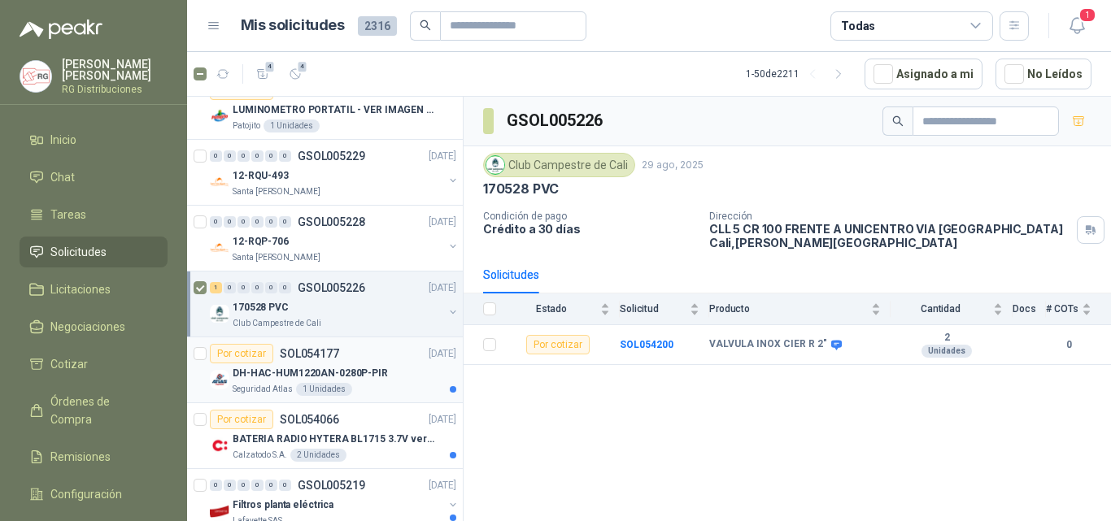
click at [358, 357] on div "Por cotizar SOL054177 [DATE]" at bounding box center [333, 354] width 246 height 20
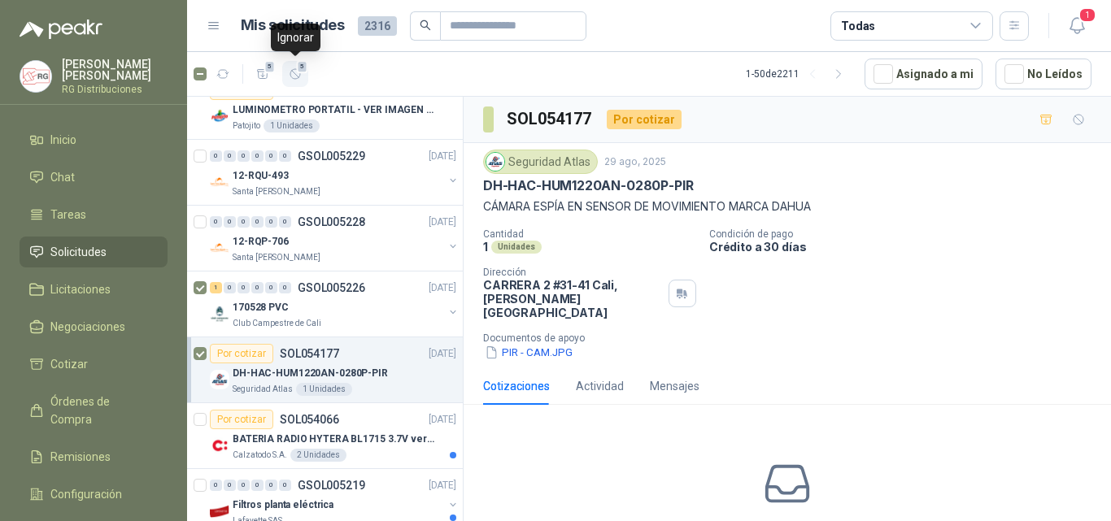
click at [297, 72] on span "5" at bounding box center [302, 66] width 11 height 13
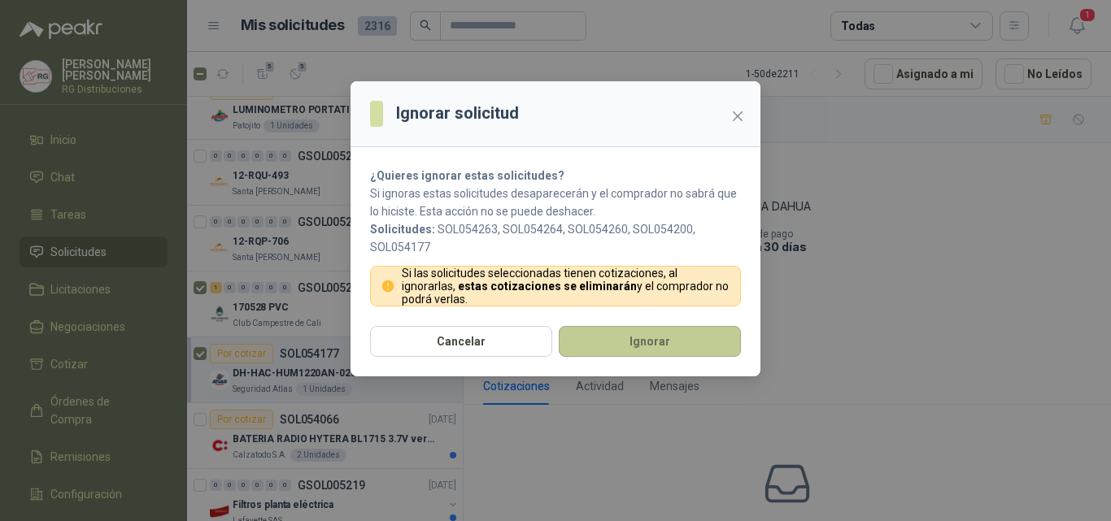
click at [602, 349] on button "Ignorar" at bounding box center [650, 341] width 182 height 31
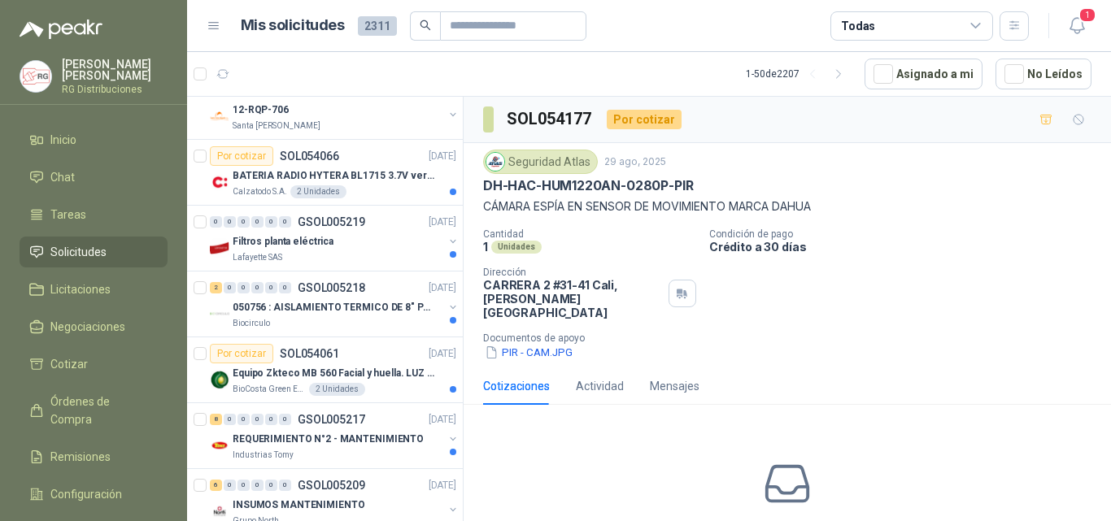
scroll to position [418, 0]
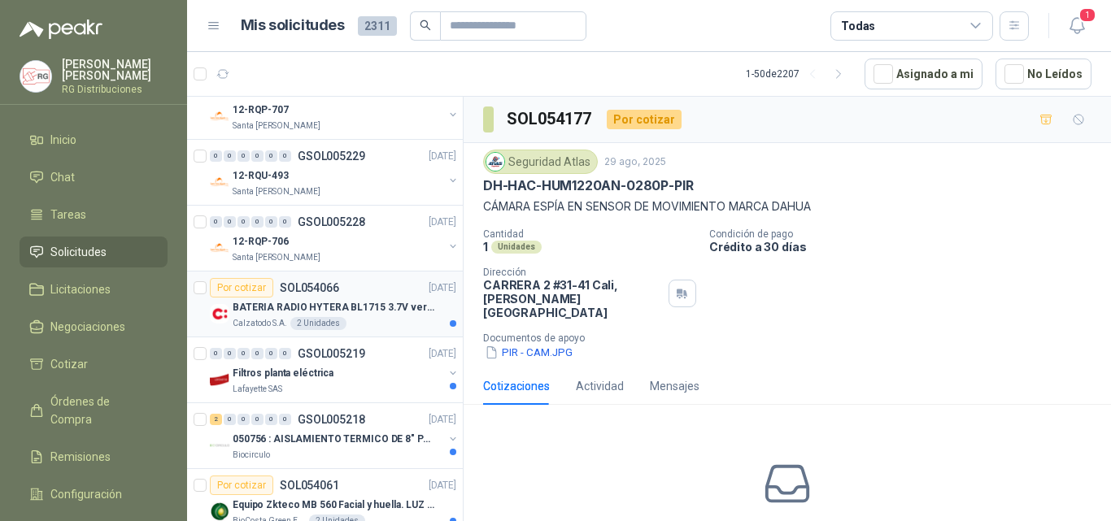
click at [366, 306] on p "BATERIA RADIO HYTERA BL1715 3.7V ver imagen" at bounding box center [334, 307] width 202 height 15
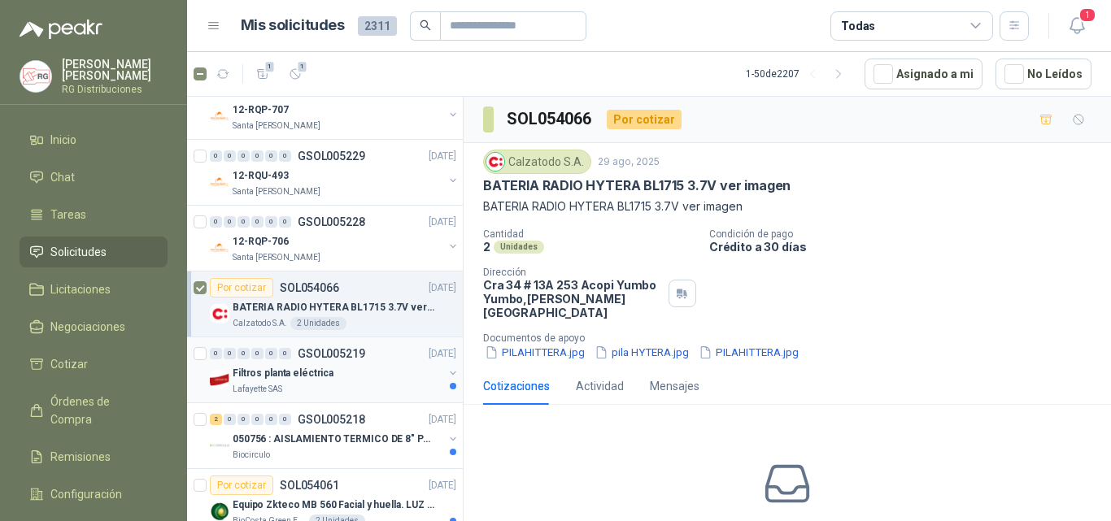
click at [360, 385] on div "Lafayette SAS" at bounding box center [338, 389] width 211 height 13
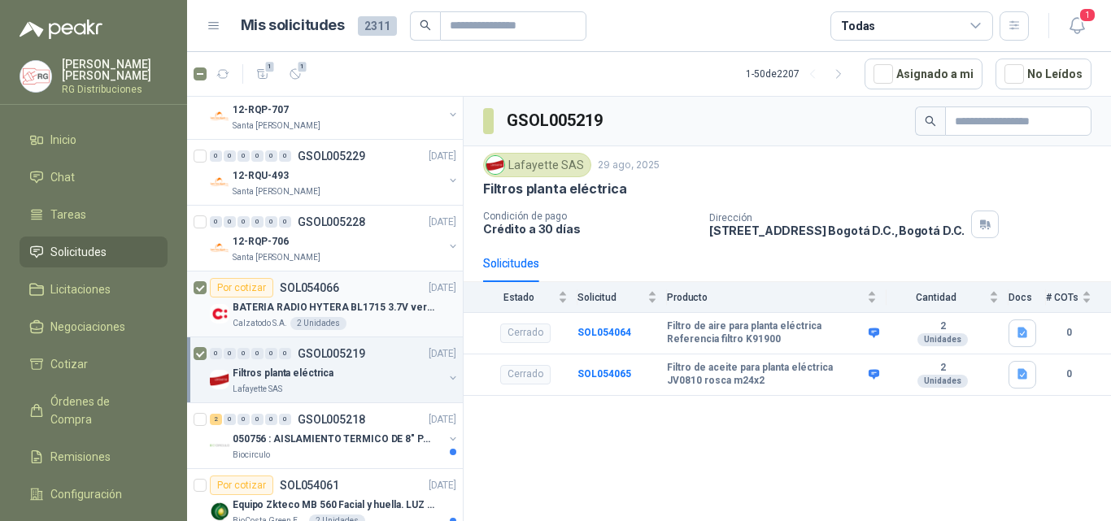
scroll to position [499, 0]
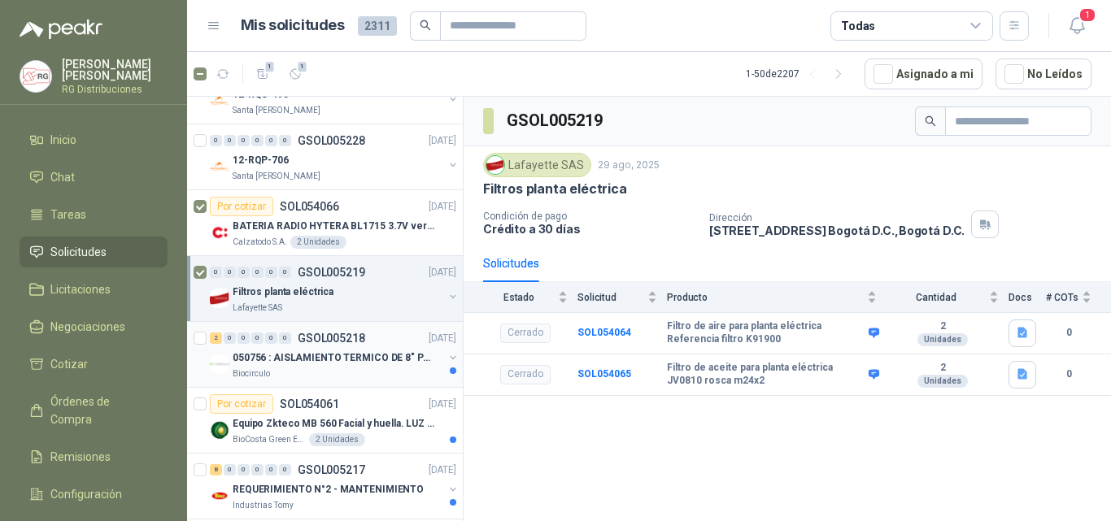
click at [333, 350] on p "050756 : AISLAMIENTO TERMICO DE 8" PARA TUBERIA" at bounding box center [334, 357] width 202 height 15
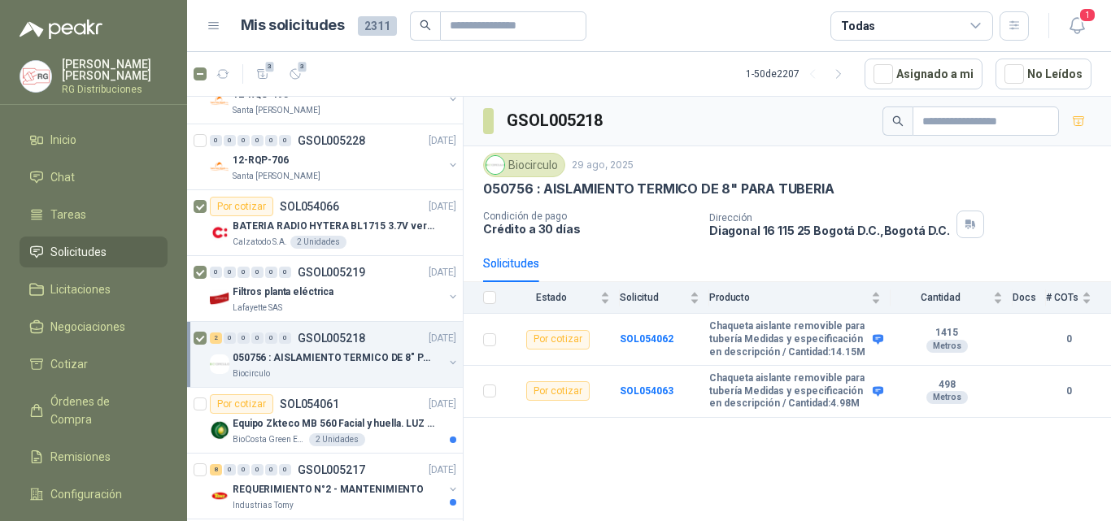
scroll to position [662, 0]
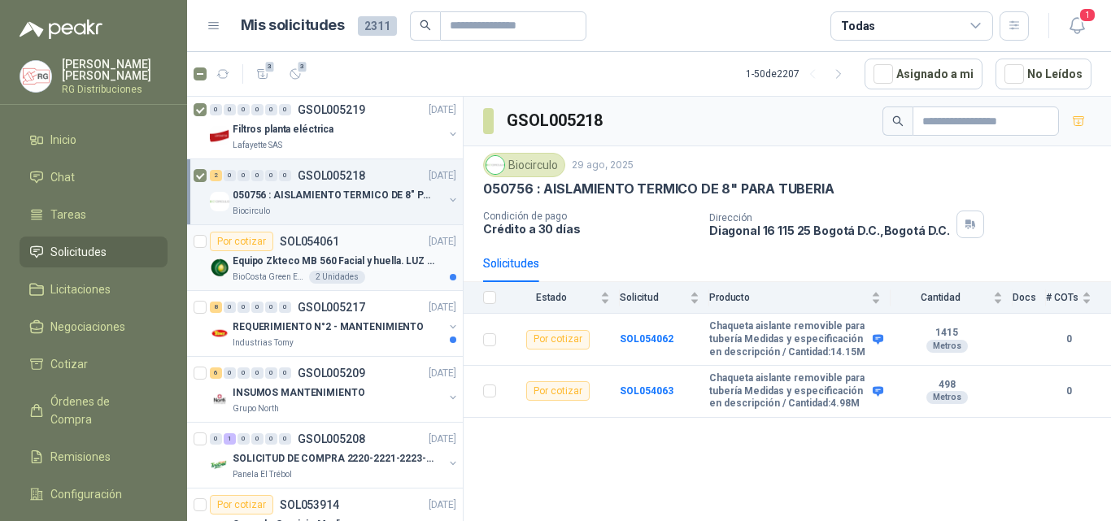
click at [357, 251] on div "Equipo Zkteco MB 560 Facial y huella. LUZ VISIBLE" at bounding box center [345, 261] width 224 height 20
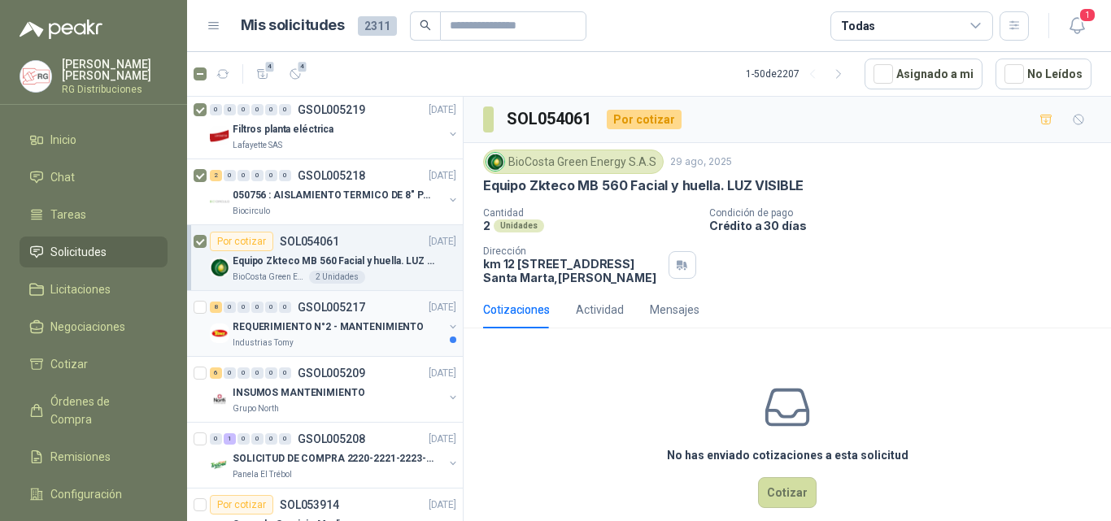
click at [360, 324] on p "REQUERIMIENTO N°2 - MANTENIMIENTO" at bounding box center [328, 327] width 191 height 15
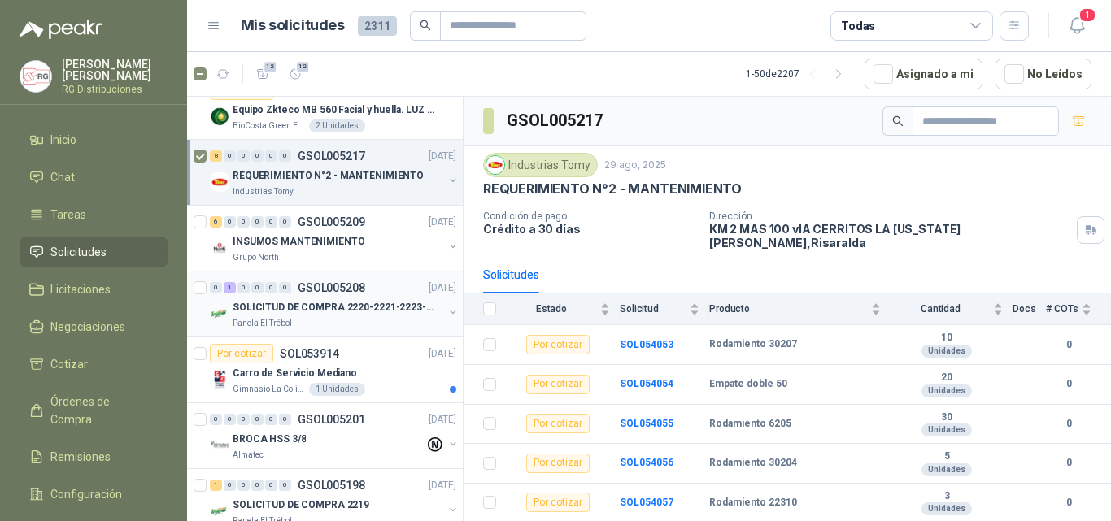
scroll to position [825, 0]
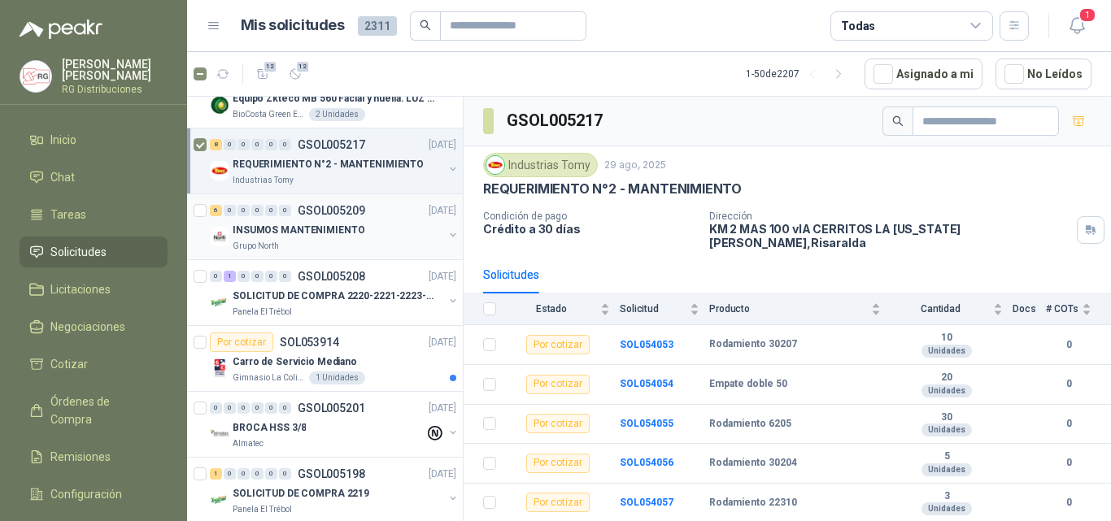
click at [348, 236] on p "INSUMOS MANTENIMIENTO" at bounding box center [299, 230] width 132 height 15
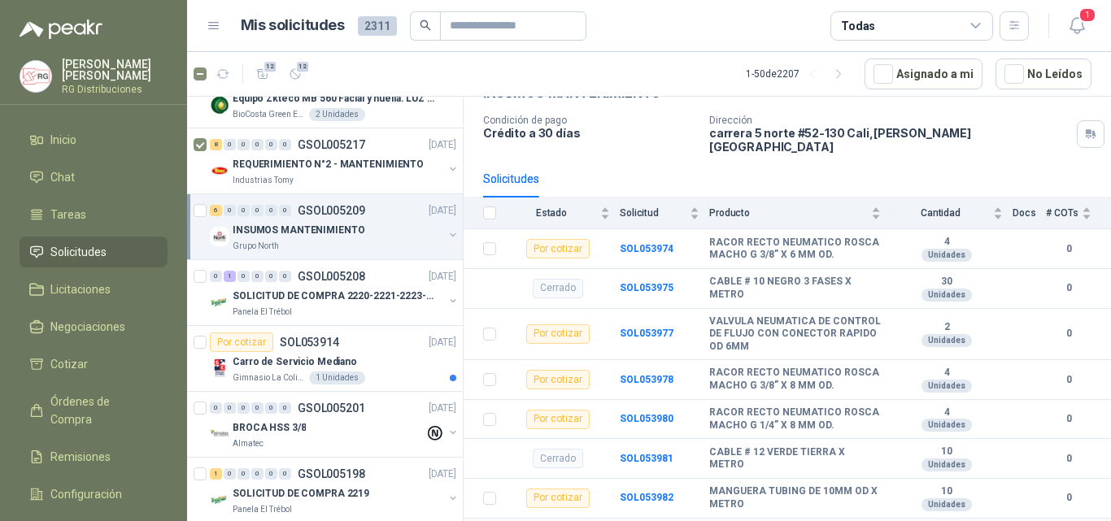
scroll to position [59, 0]
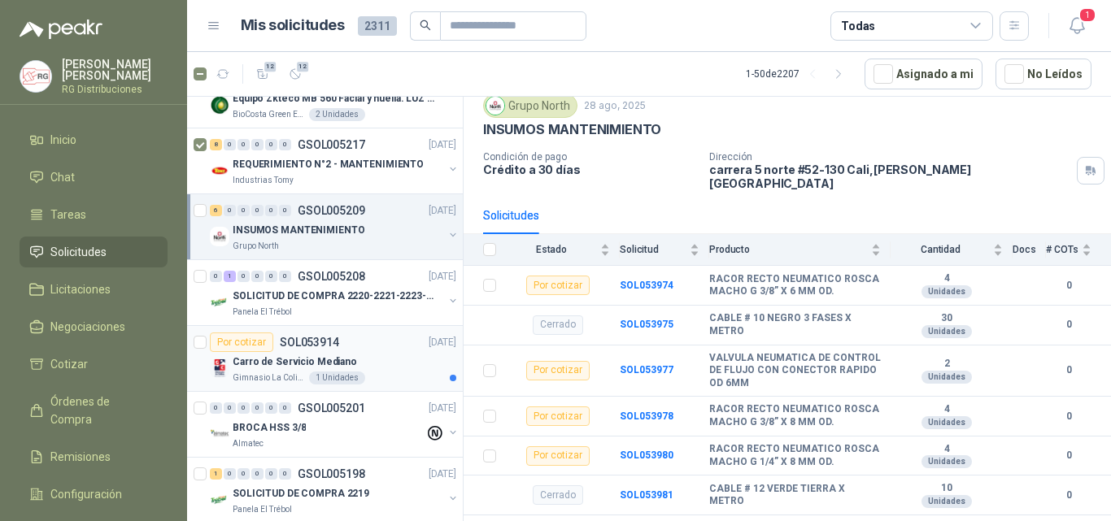
click at [371, 349] on div "Por cotizar SOL053914 [DATE]" at bounding box center [333, 343] width 246 height 20
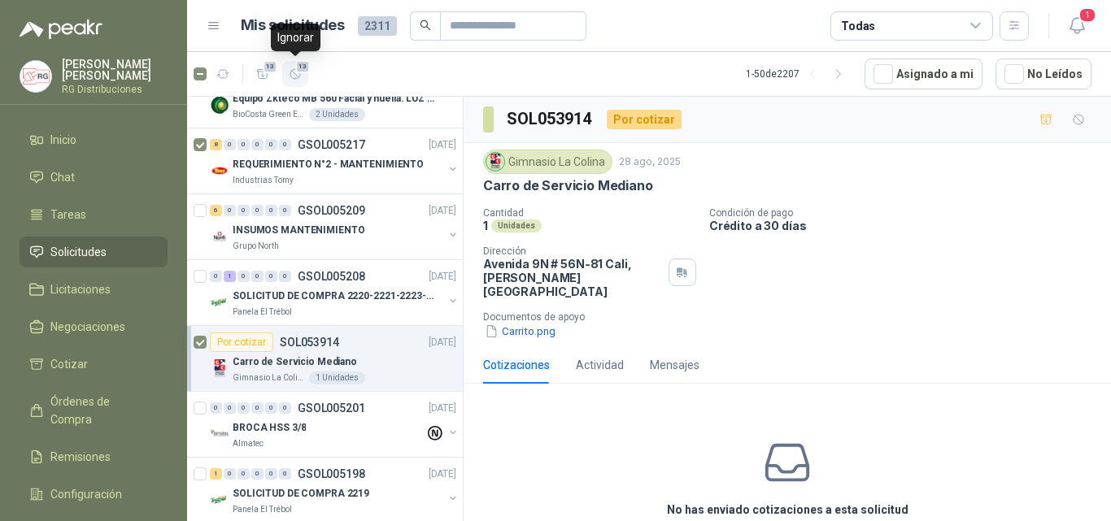
click at [293, 73] on icon "button" at bounding box center [296, 74] width 14 height 14
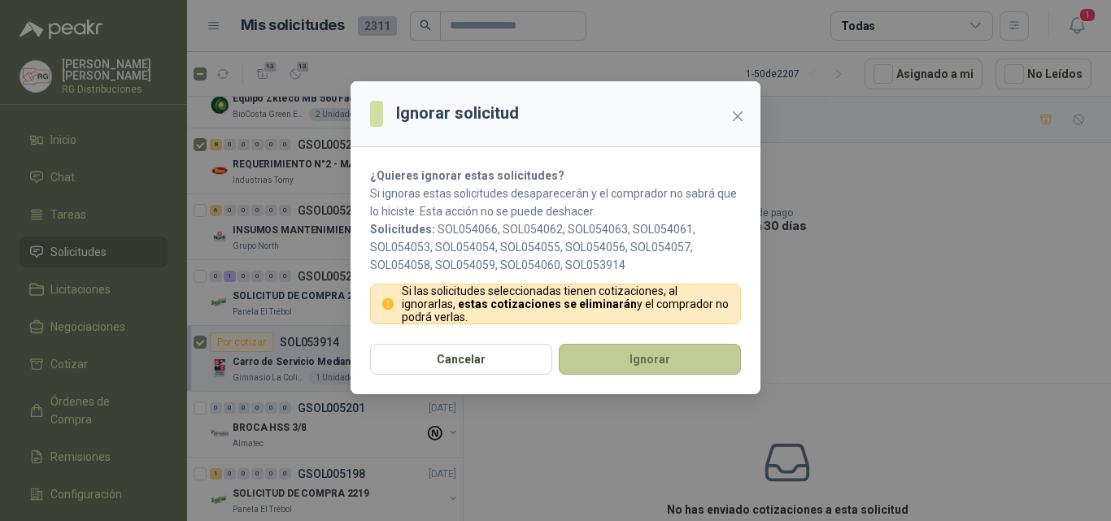
click at [613, 371] on button "Ignorar" at bounding box center [650, 359] width 182 height 31
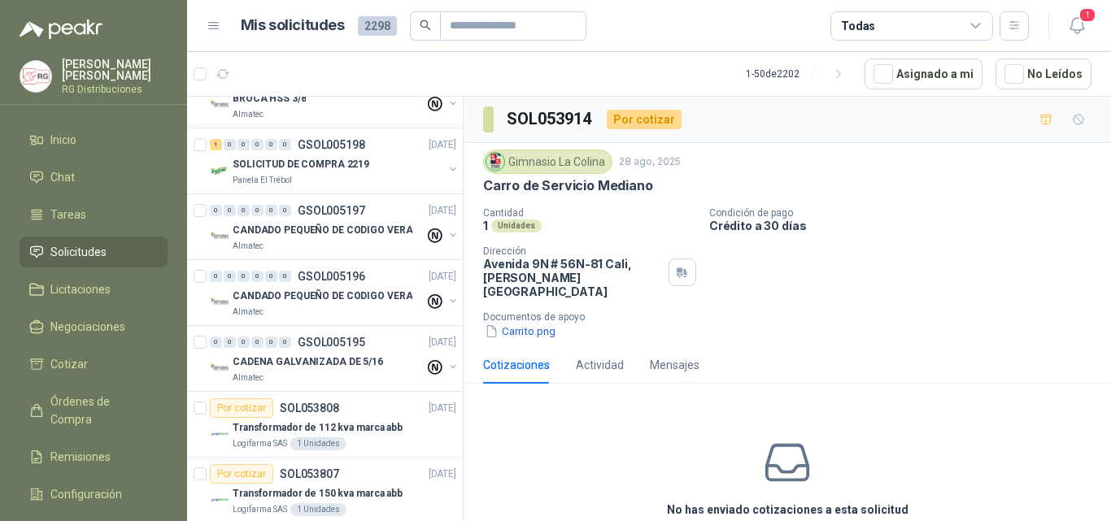
scroll to position [561, 0]
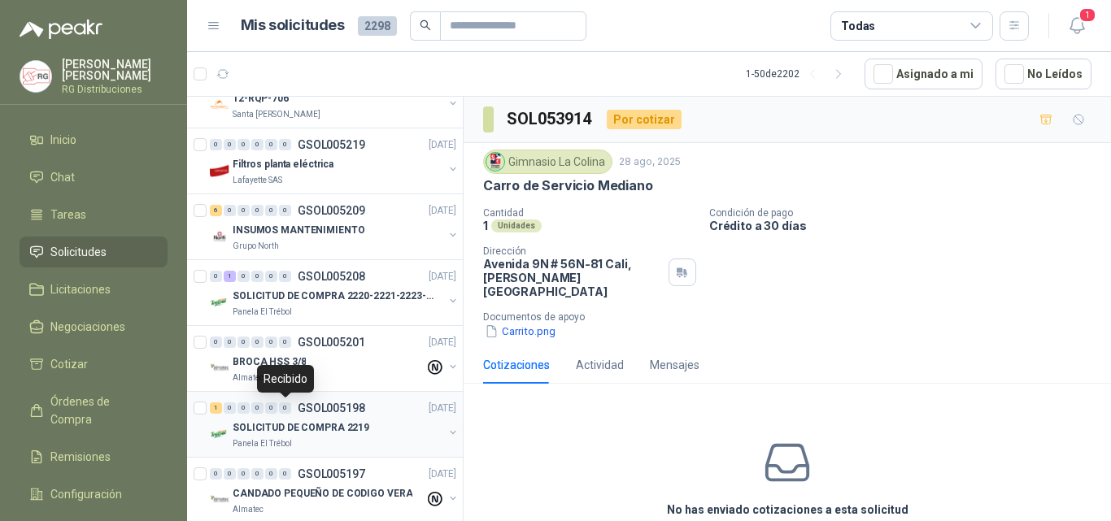
click at [281, 415] on div "1 0 0 0 0 0 GSOL005198 [DATE]" at bounding box center [335, 408] width 250 height 20
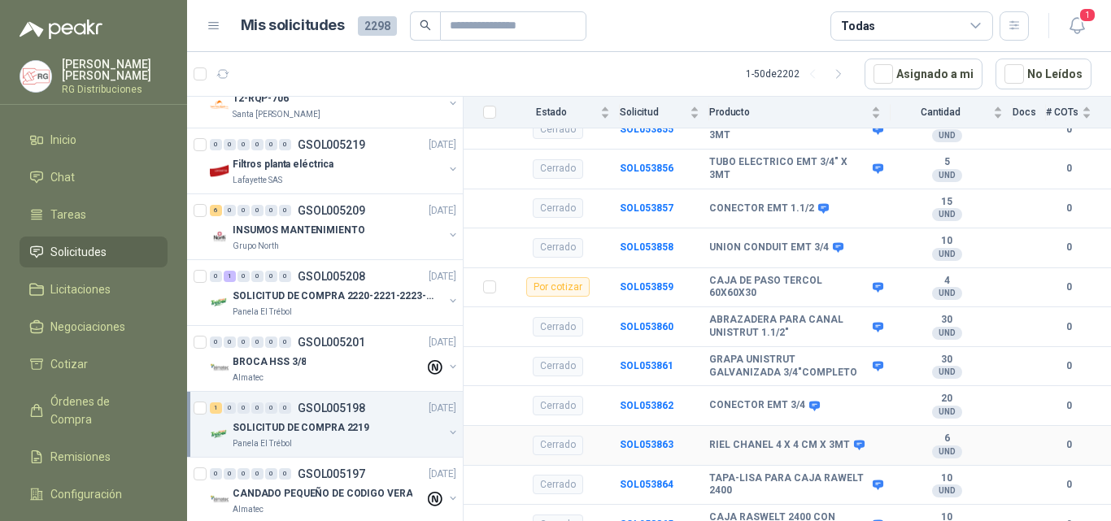
scroll to position [222, 0]
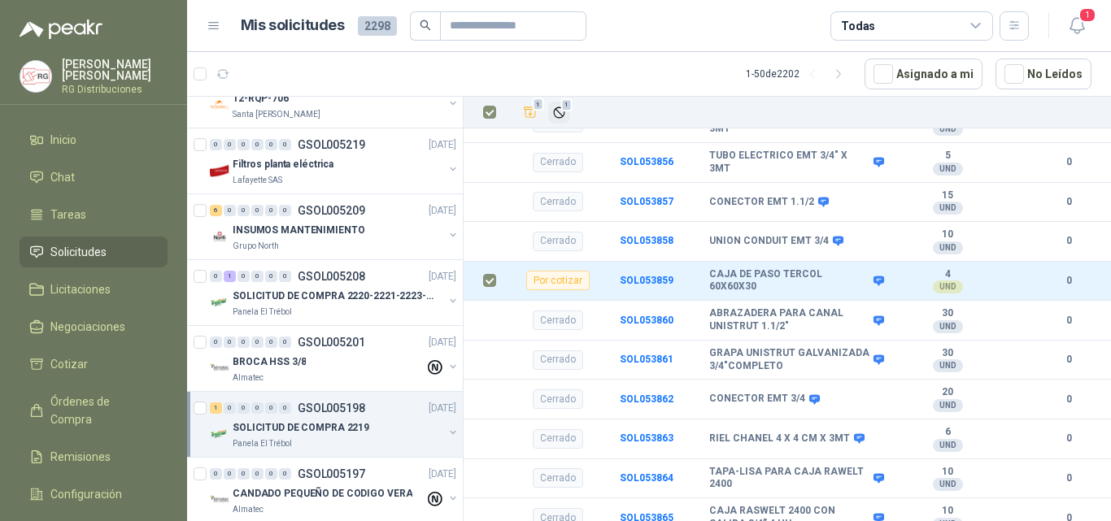
click at [568, 110] on span "1" at bounding box center [566, 104] width 11 height 13
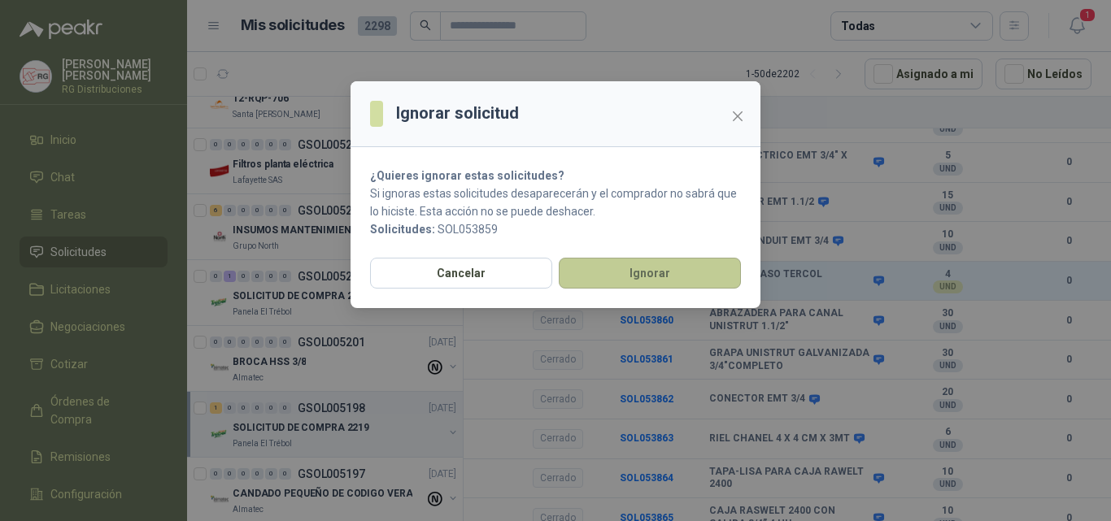
click at [664, 270] on button "Ignorar" at bounding box center [650, 273] width 182 height 31
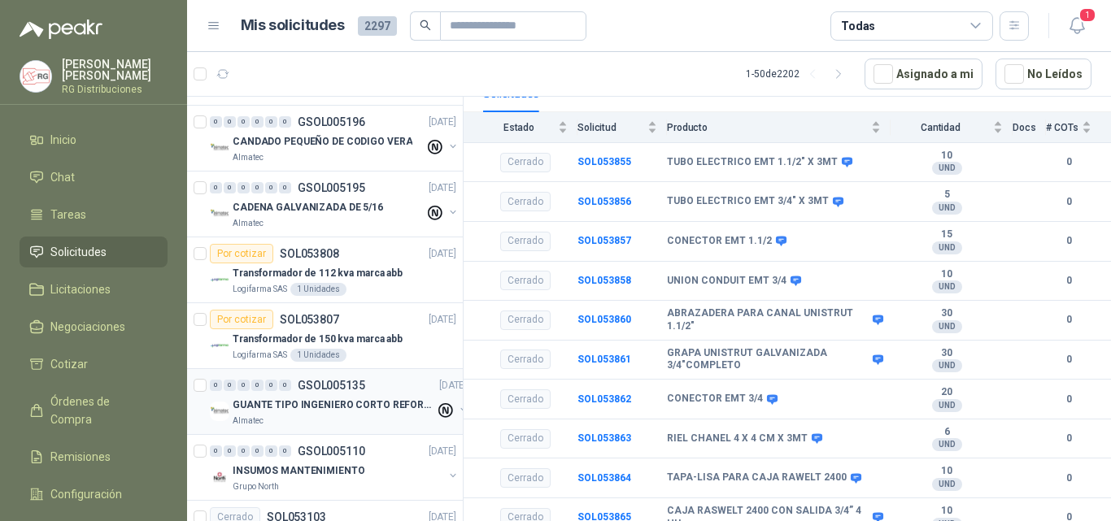
scroll to position [968, 0]
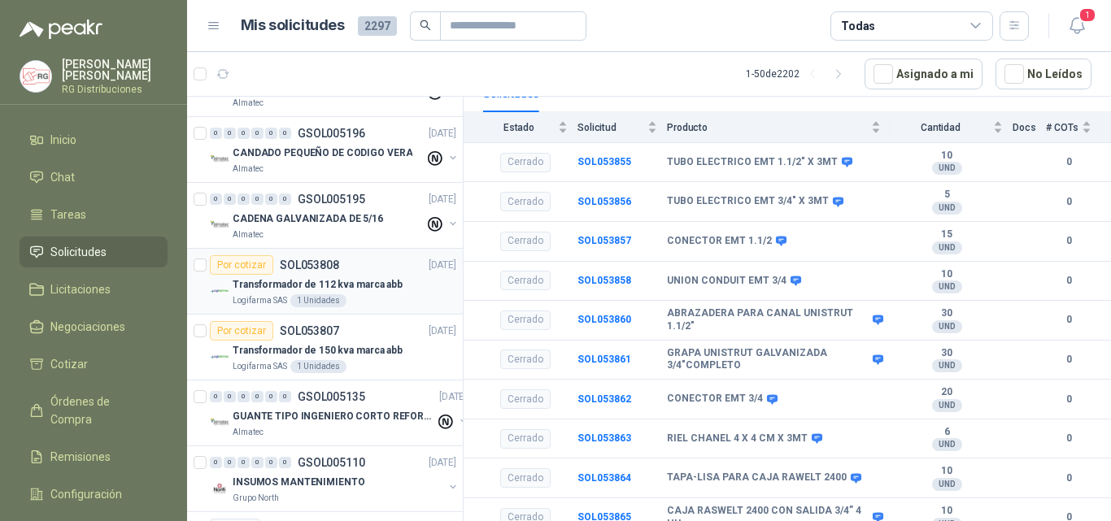
click at [346, 281] on p "Transformador de 112 kva marca abb" at bounding box center [318, 284] width 170 height 15
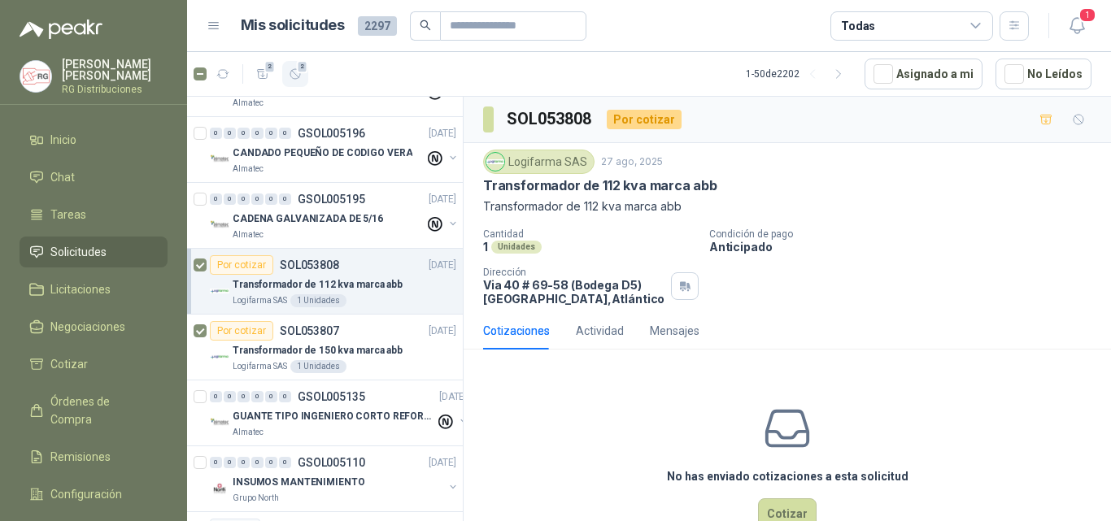
click at [305, 68] on span "2" at bounding box center [302, 66] width 11 height 13
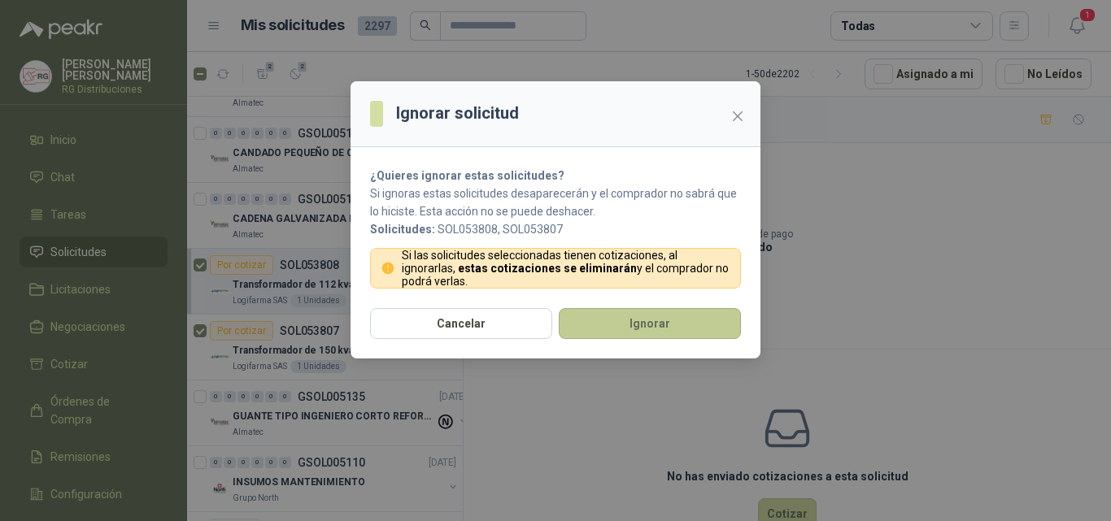
click at [619, 316] on button "Ignorar" at bounding box center [650, 323] width 182 height 31
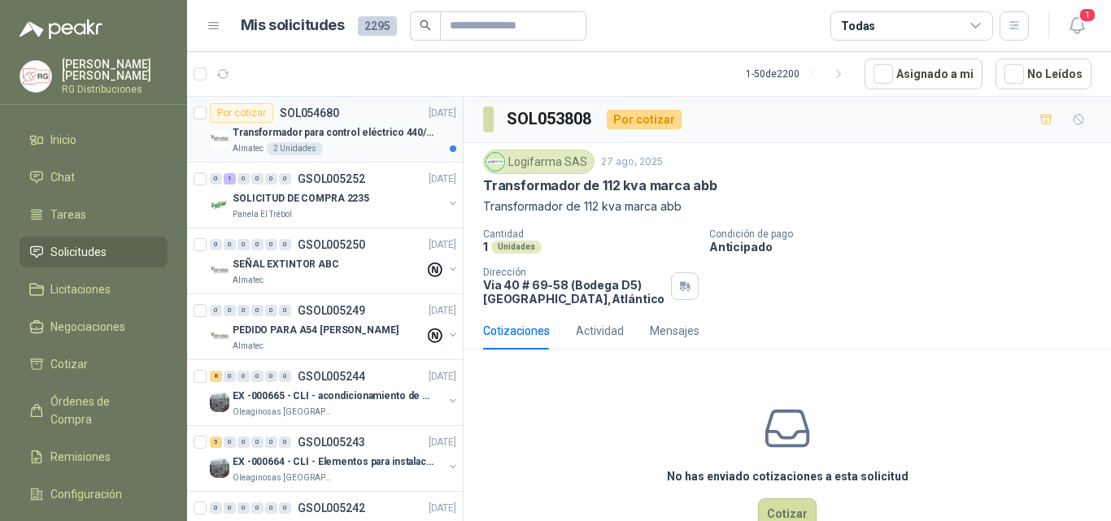
click at [373, 109] on div "Por cotizar SOL054680 [DATE]" at bounding box center [333, 113] width 246 height 20
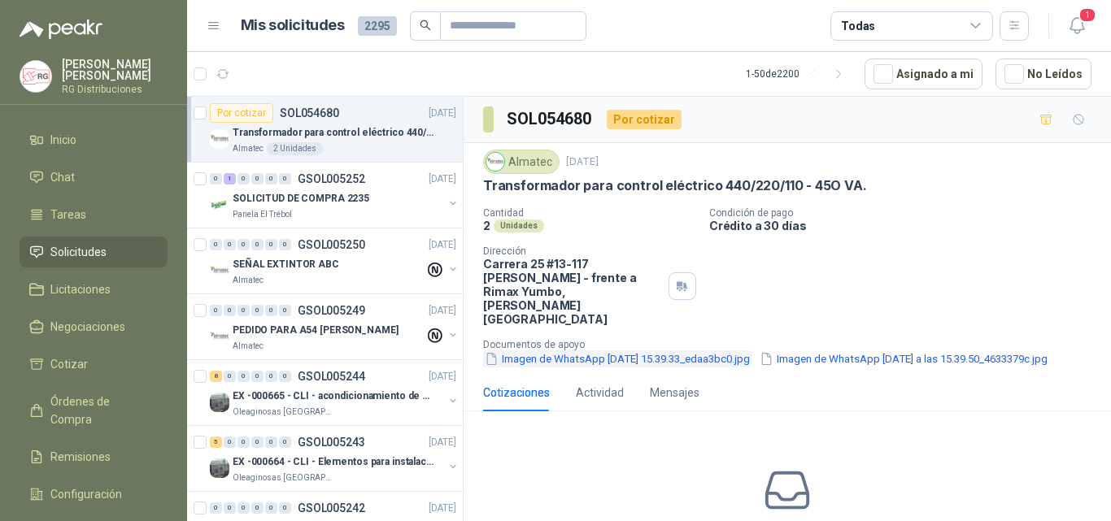
click at [640, 350] on button "Imagen de WhatsApp [DATE] 15.39.33_edaa3bc0.jpg" at bounding box center [617, 358] width 268 height 17
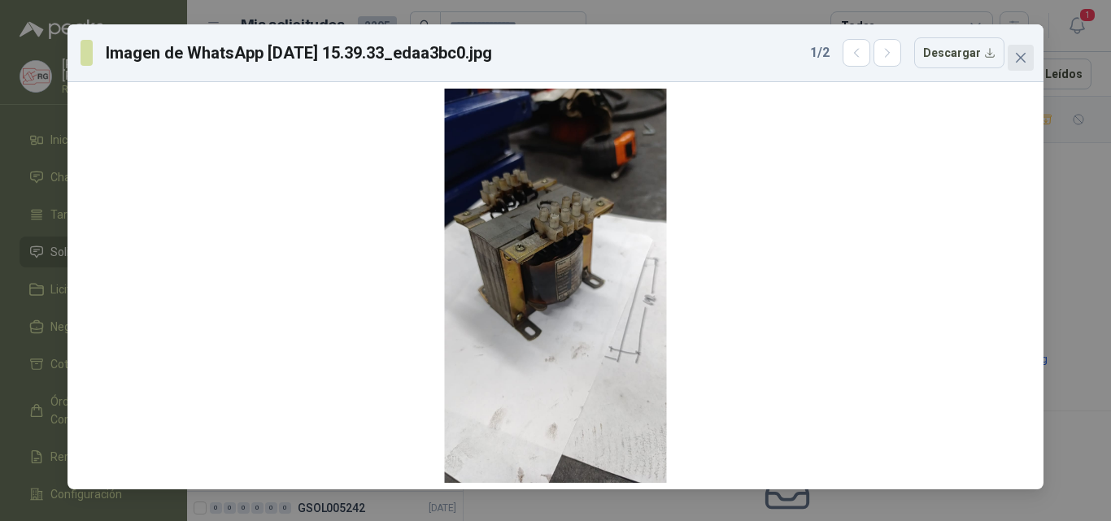
click at [1019, 58] on icon "close" at bounding box center [1020, 57] width 13 height 13
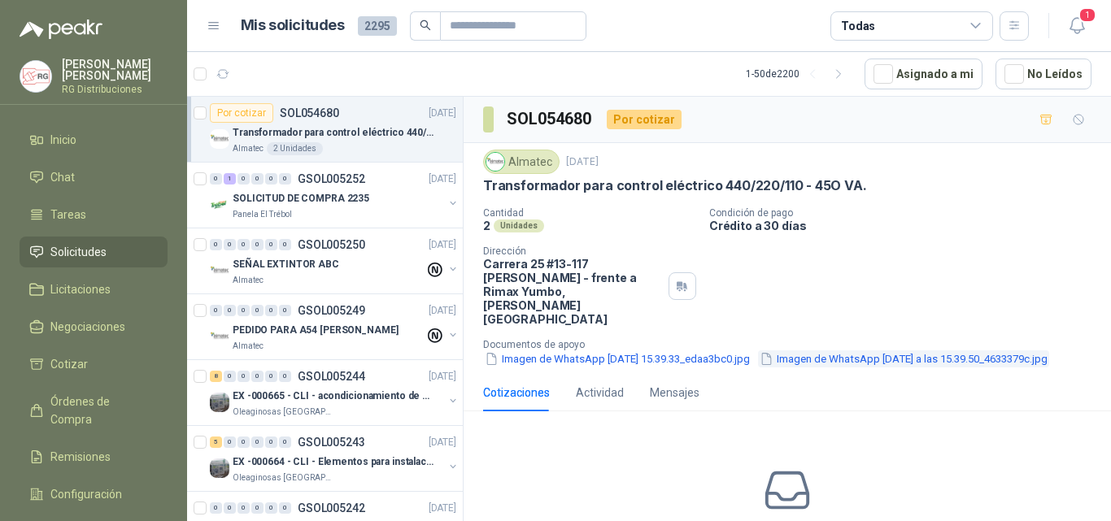
click at [758, 350] on button "Imagen de WhatsApp [DATE] a las 15.39.50_4633379c.jpg" at bounding box center [903, 358] width 291 height 17
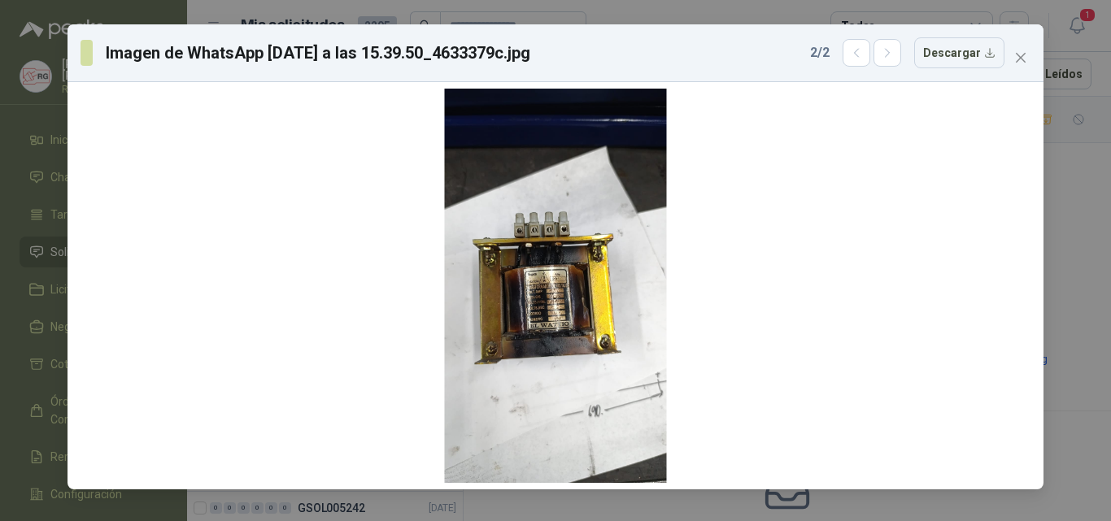
click at [1026, 59] on span "Close" at bounding box center [1021, 57] width 26 height 13
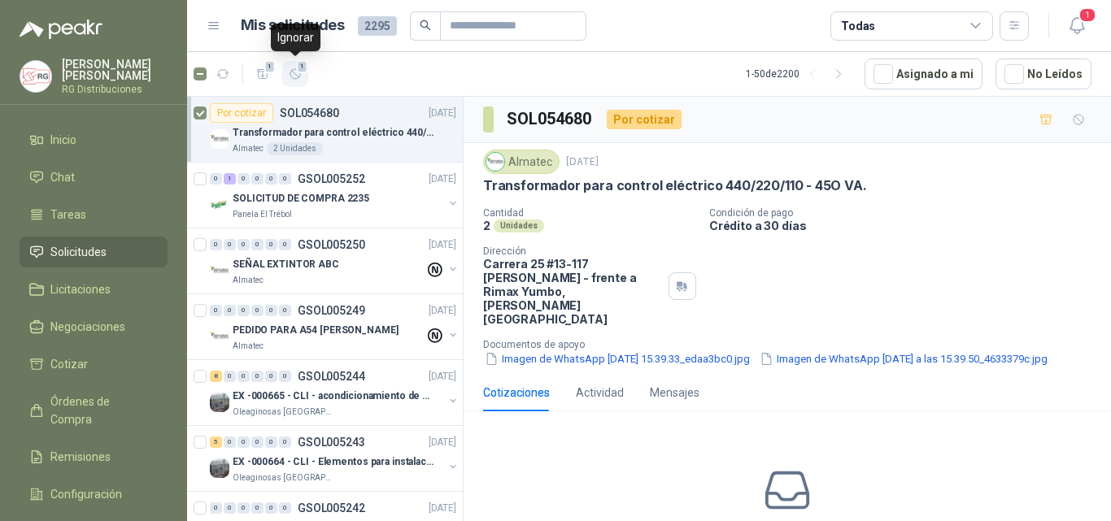
click at [297, 72] on icon "button" at bounding box center [296, 74] width 14 height 14
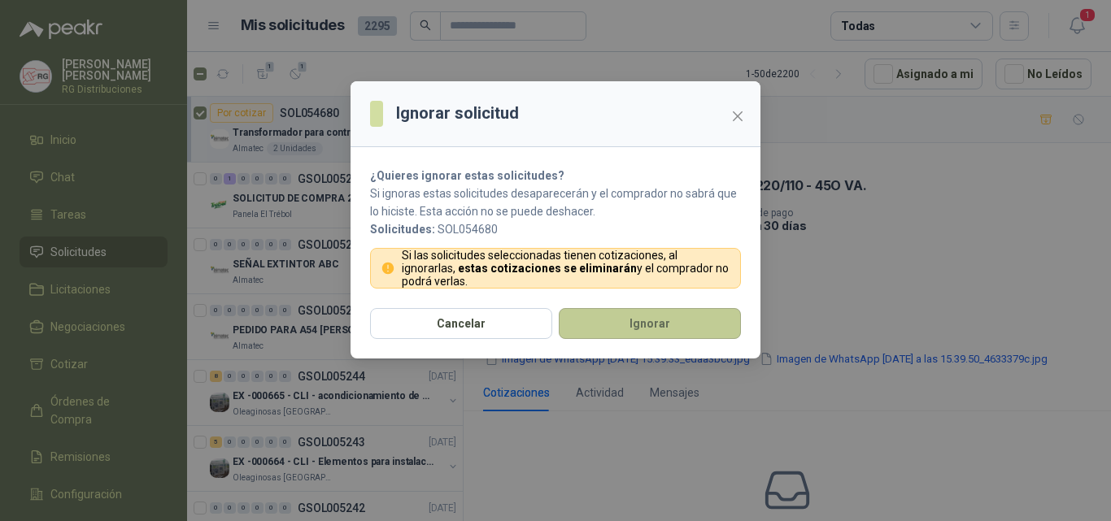
click at [633, 329] on button "Ignorar" at bounding box center [650, 323] width 182 height 31
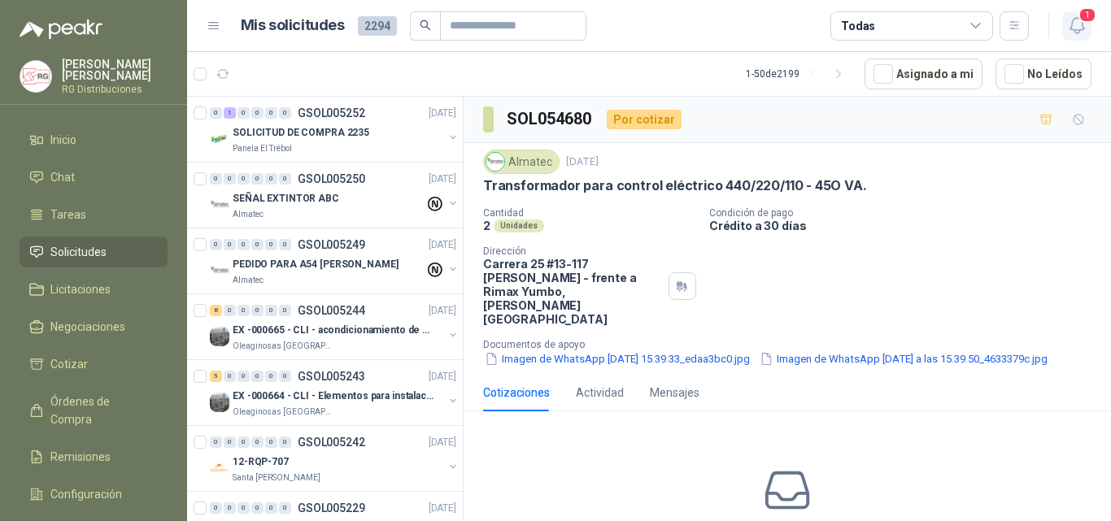
click at [1082, 22] on span "1" at bounding box center [1087, 14] width 18 height 15
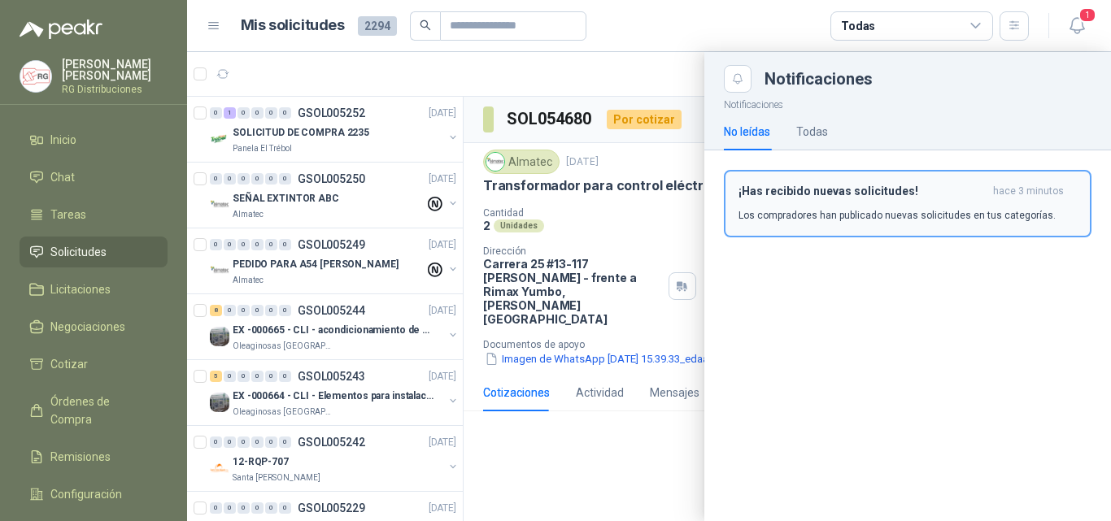
click at [915, 187] on h3 "¡Has recibido nuevas solicitudes!" at bounding box center [862, 192] width 248 height 14
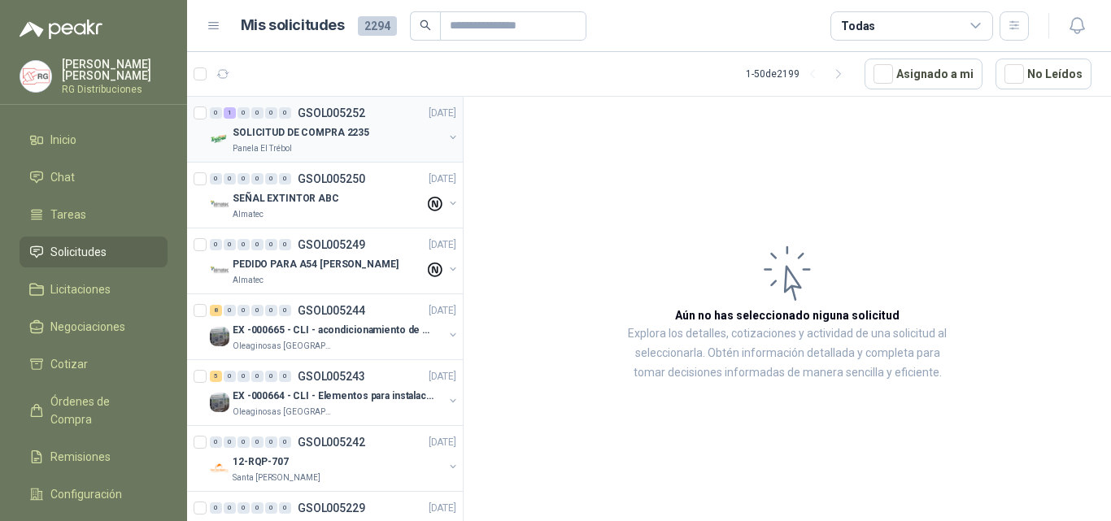
click at [383, 129] on div "SOLICITUD DE COMPRA 2235" at bounding box center [338, 133] width 211 height 20
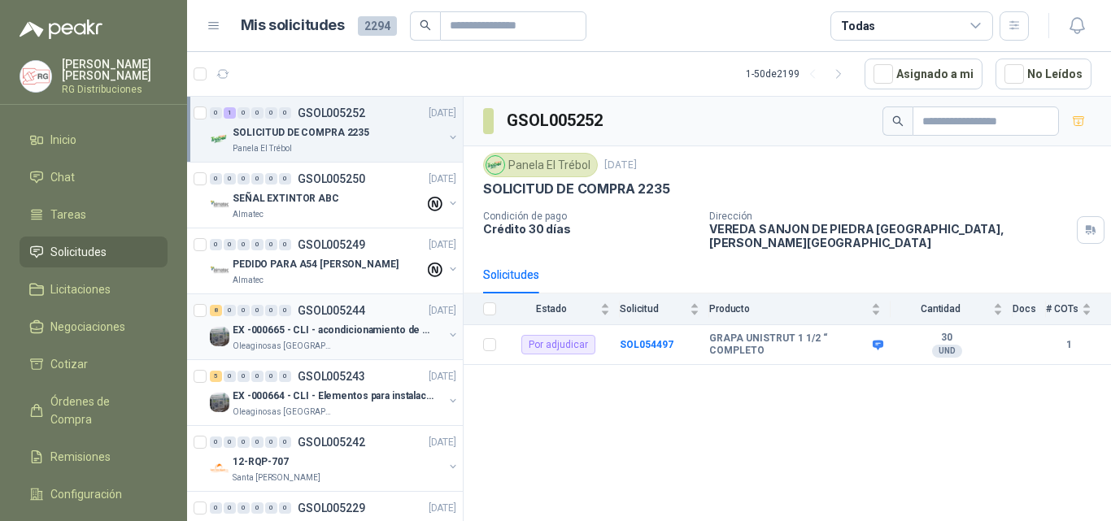
click at [334, 320] on div "8 0 0 0 0 0 GSOL005244 [DATE]" at bounding box center [335, 311] width 250 height 20
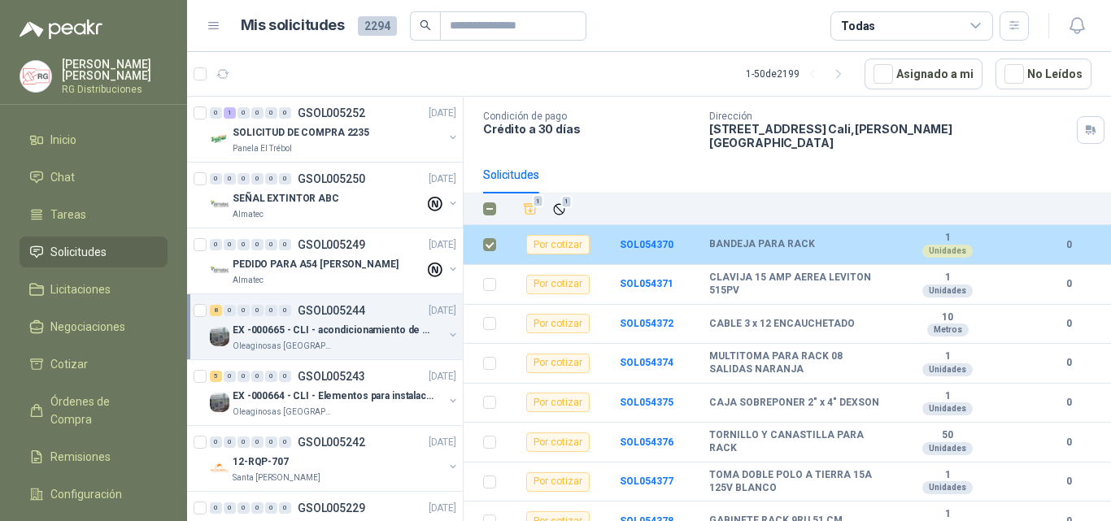
scroll to position [103, 0]
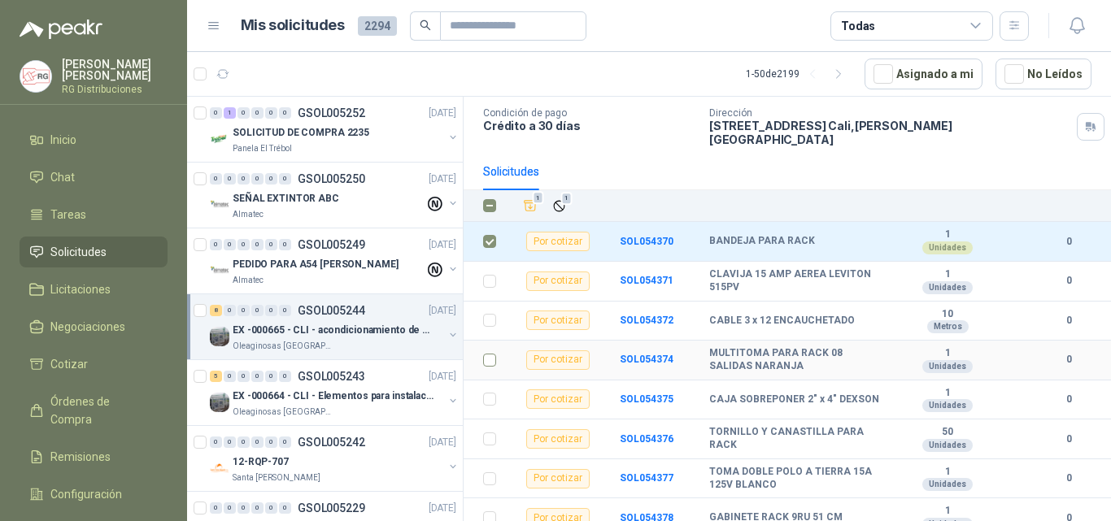
click at [479, 352] on td at bounding box center [485, 361] width 42 height 40
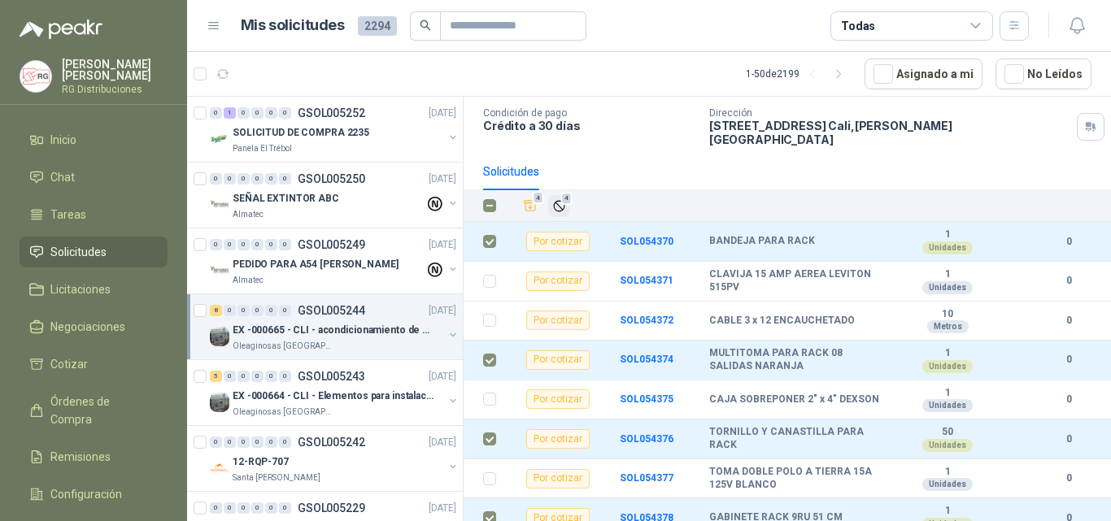
click at [559, 199] on icon "Ignorar" at bounding box center [559, 206] width 14 height 14
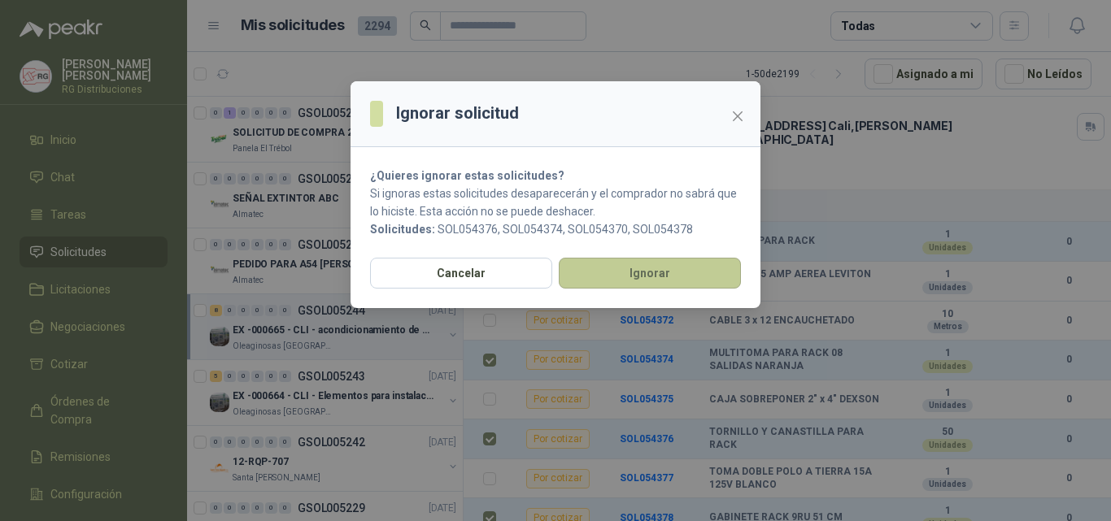
click at [638, 272] on button "Ignorar" at bounding box center [650, 273] width 182 height 31
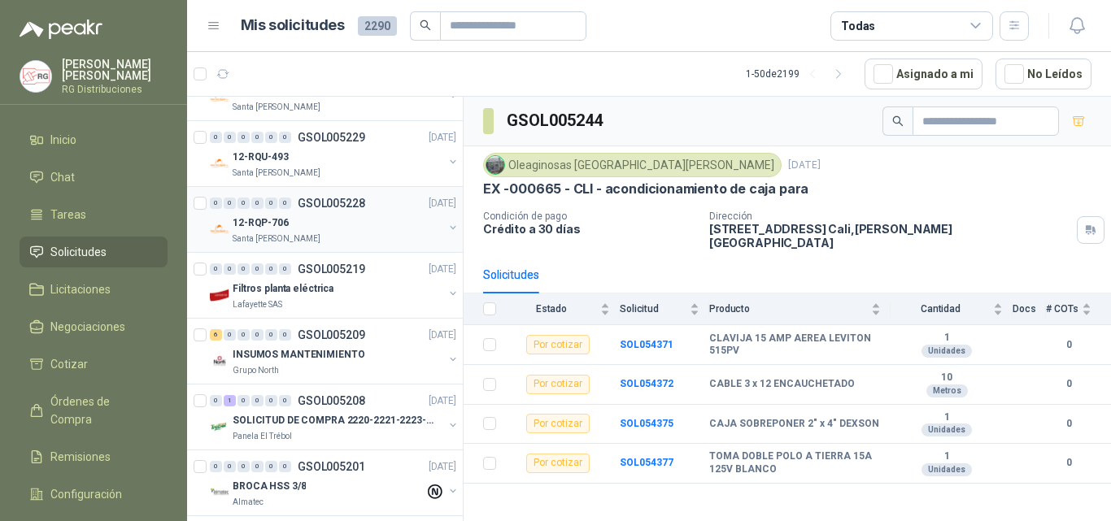
scroll to position [407, 0]
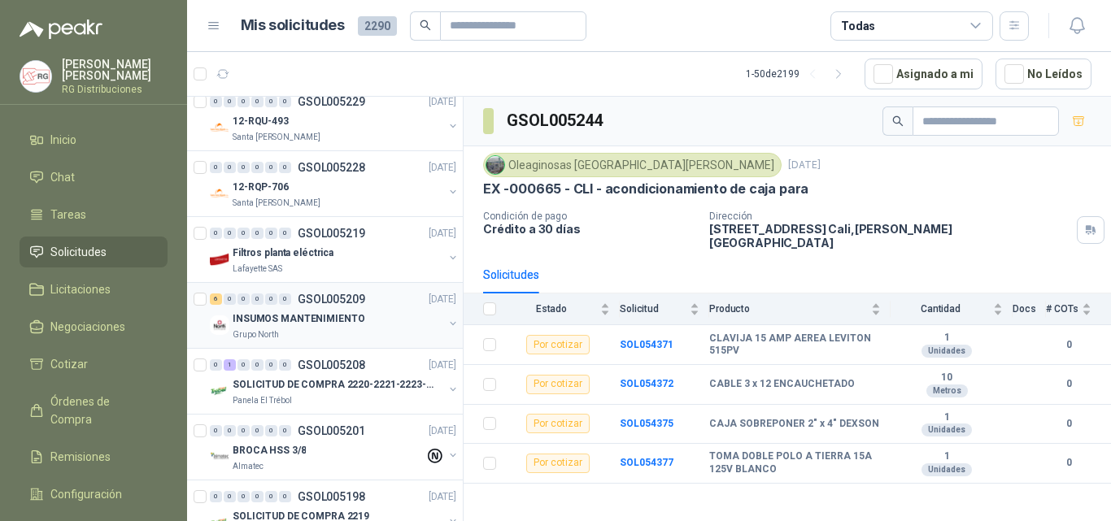
click at [371, 315] on div "INSUMOS MANTENIMIENTO" at bounding box center [338, 319] width 211 height 20
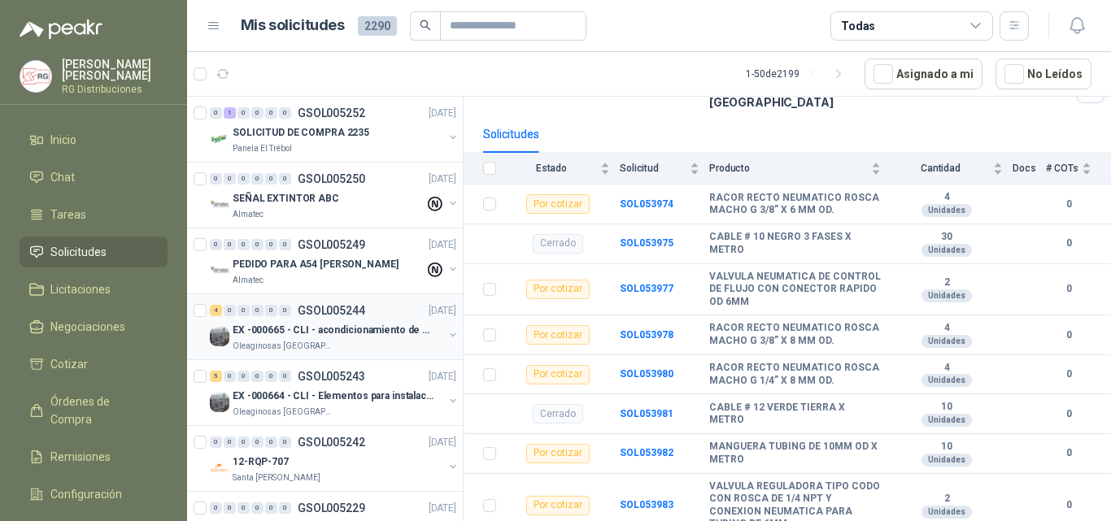
click at [342, 338] on div "EX -000665 - CLI - acondicionamiento de caja para" at bounding box center [338, 330] width 211 height 20
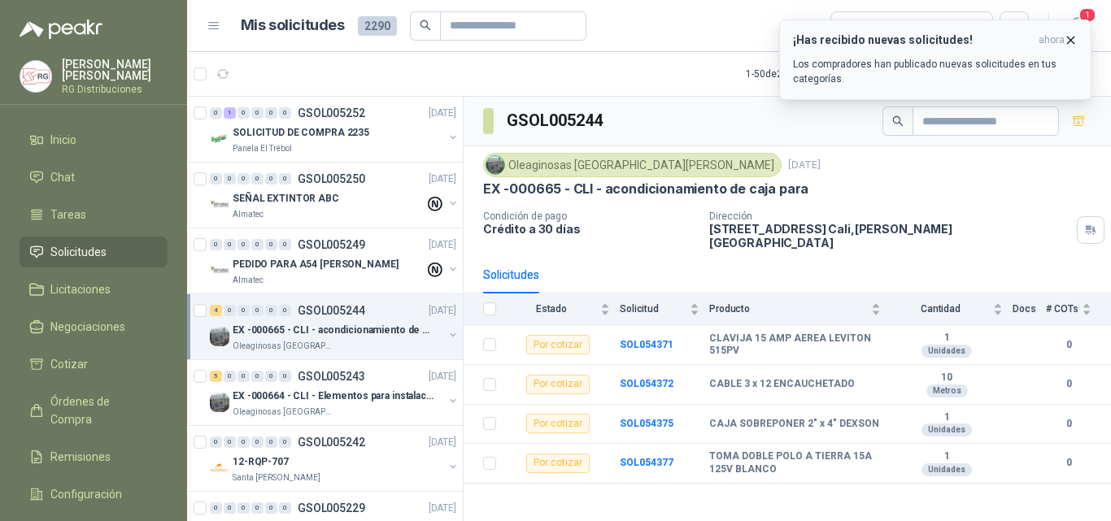
click at [1064, 37] on icon "button" at bounding box center [1071, 40] width 14 height 14
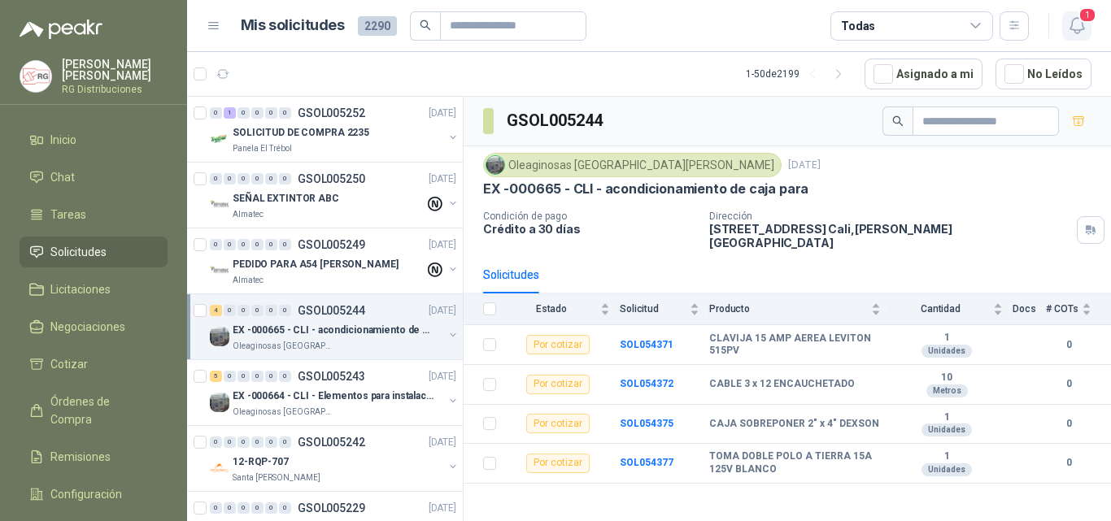
click at [1078, 28] on icon "button" at bounding box center [1077, 25] width 20 height 20
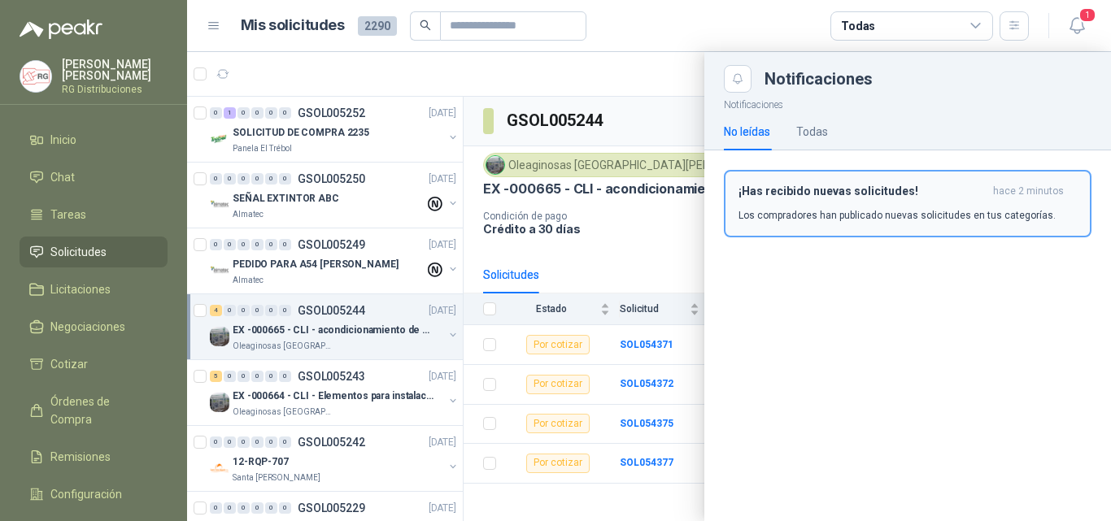
click at [866, 210] on p "Los compradores han publicado nuevas solicitudes en tus categorías." at bounding box center [896, 215] width 317 height 15
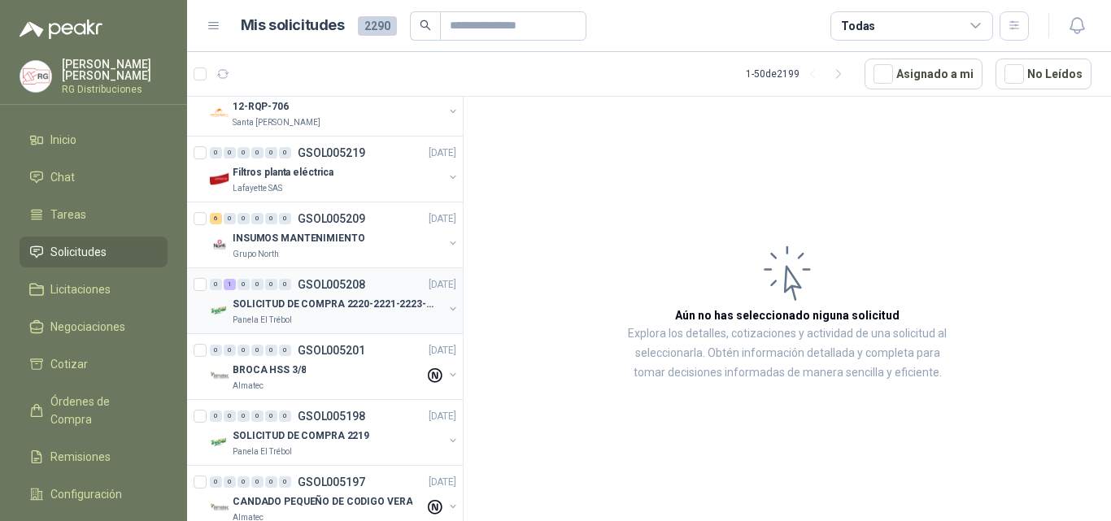
scroll to position [488, 0]
click at [297, 233] on p "INSUMOS MANTENIMIENTO" at bounding box center [299, 237] width 132 height 15
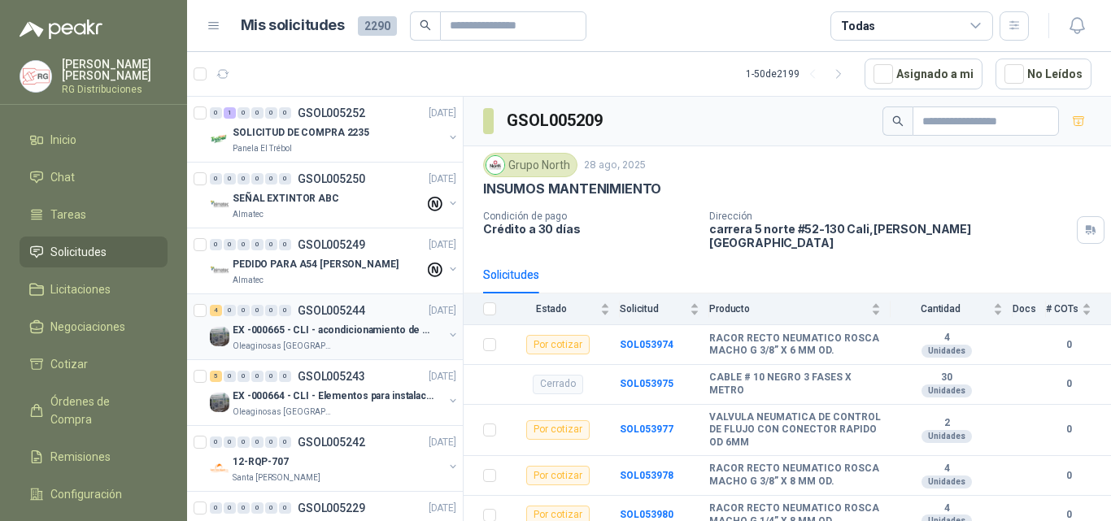
click at [320, 321] on div "EX -000665 - CLI - acondicionamiento de caja para" at bounding box center [338, 330] width 211 height 20
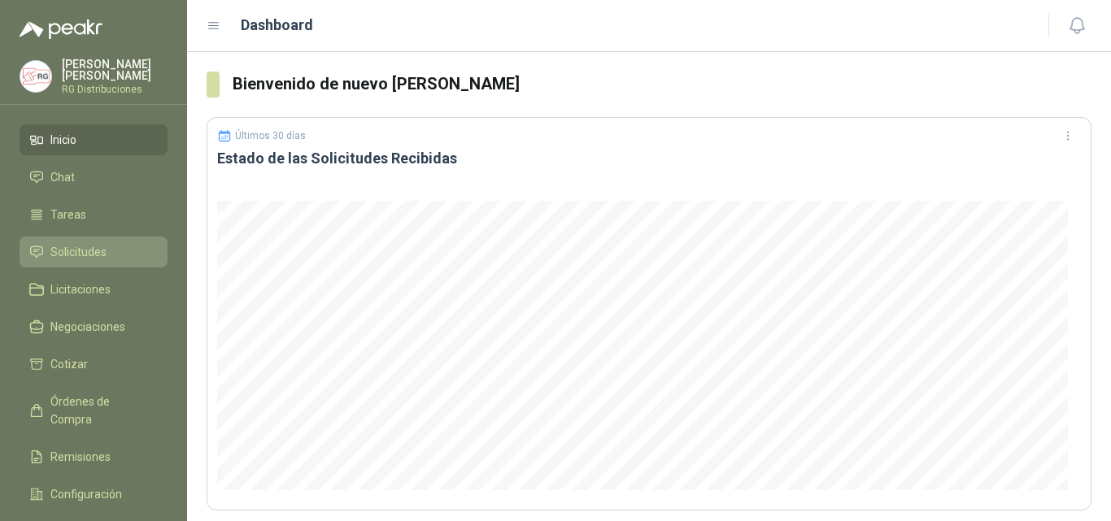
click at [89, 244] on span "Solicitudes" at bounding box center [78, 252] width 56 height 18
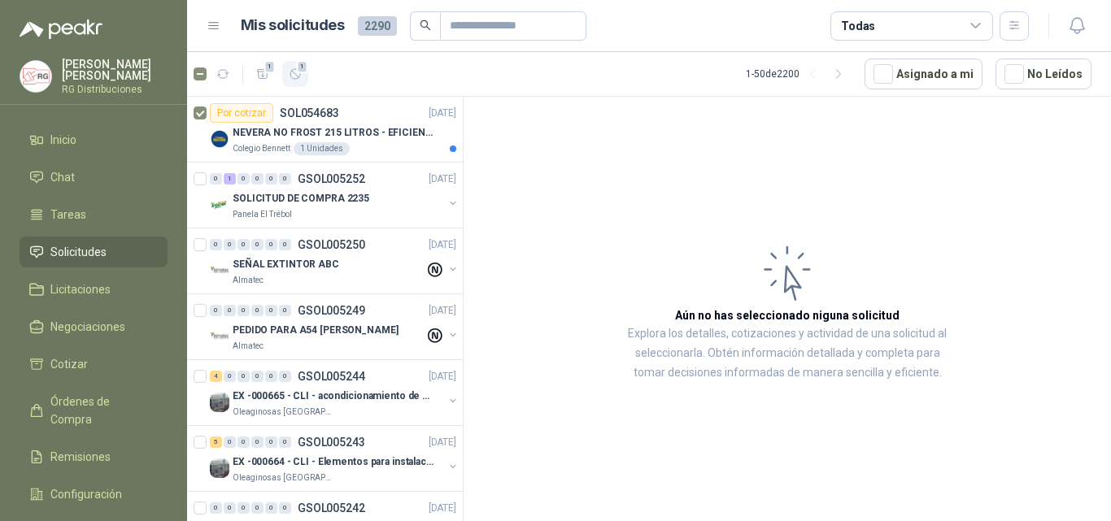
click at [297, 73] on div "1" at bounding box center [296, 74] width 14 height 14
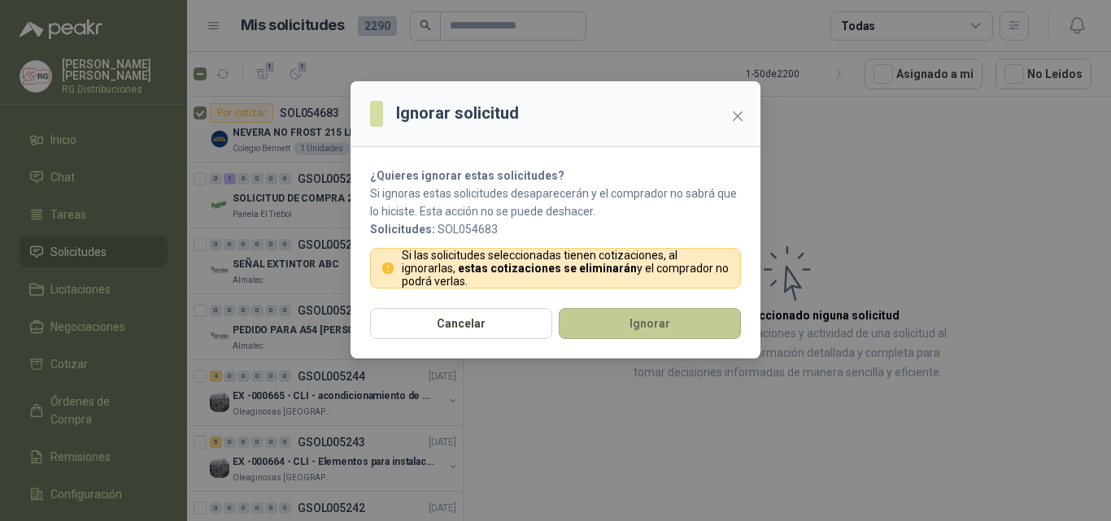
click at [629, 324] on button "Ignorar" at bounding box center [650, 323] width 182 height 31
